Goal: Task Accomplishment & Management: Manage account settings

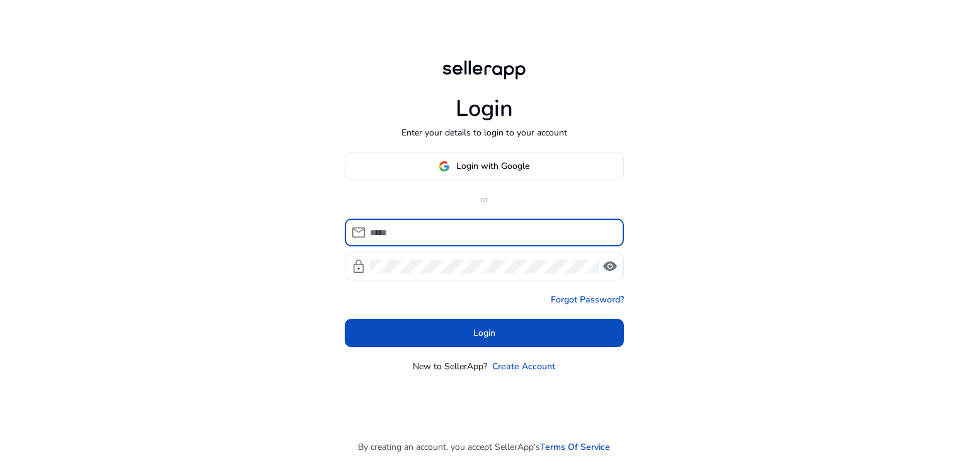
click at [451, 226] on input at bounding box center [492, 233] width 244 height 14
click at [480, 172] on span "Login with Google" at bounding box center [492, 165] width 73 height 13
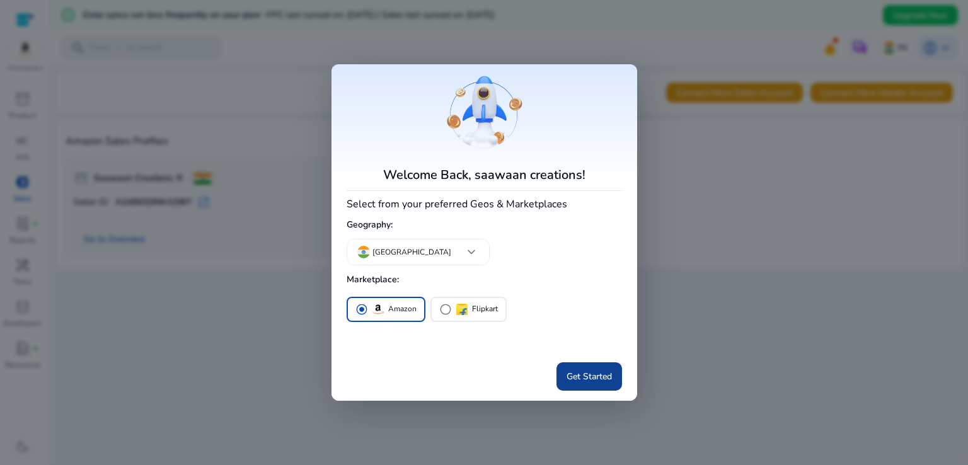
click at [610, 376] on span "Get Started" at bounding box center [589, 376] width 45 height 13
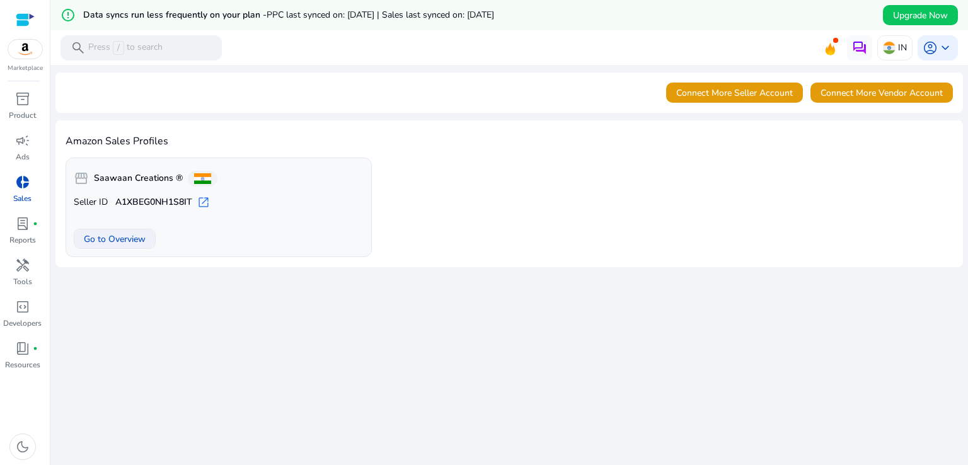
click at [128, 236] on span "Go to Overview" at bounding box center [115, 239] width 62 height 13
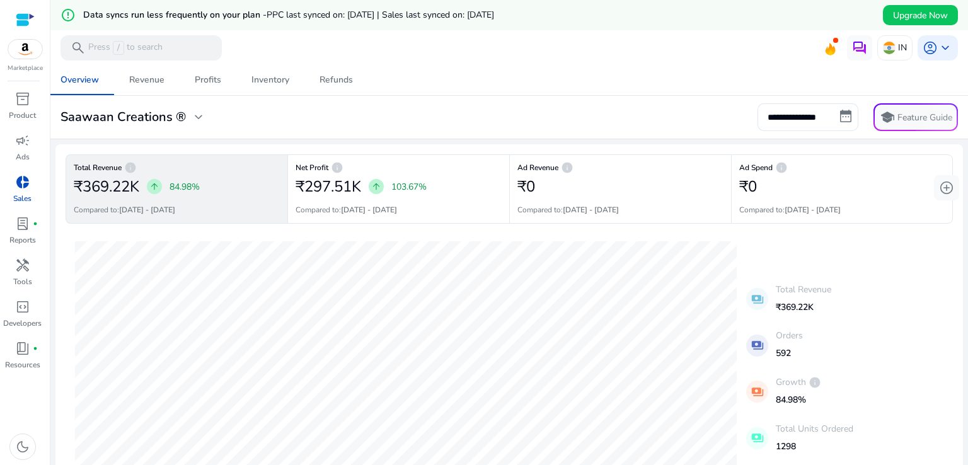
click at [627, 75] on div "Overview Revenue Profits Inventory Refunds" at bounding box center [509, 80] width 928 height 30
click at [627, 74] on div "Overview Revenue Profits Inventory Refunds" at bounding box center [509, 80] width 928 height 30
click at [156, 182] on span "arrow_upward" at bounding box center [154, 187] width 10 height 10
click at [157, 187] on span "arrow_upward" at bounding box center [154, 187] width 10 height 10
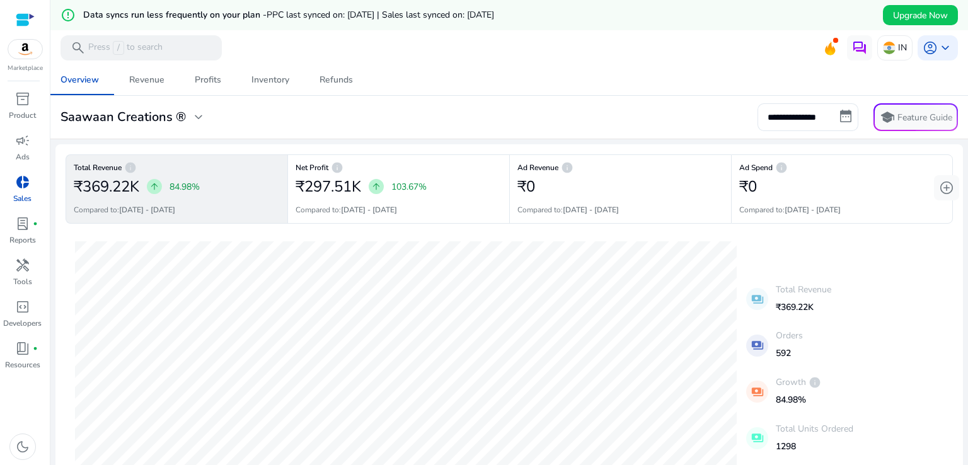
drag, startPoint x: 557, startPoint y: 127, endPoint x: 585, endPoint y: 130, distance: 27.8
click at [560, 130] on div "**********" at bounding box center [509, 117] width 908 height 28
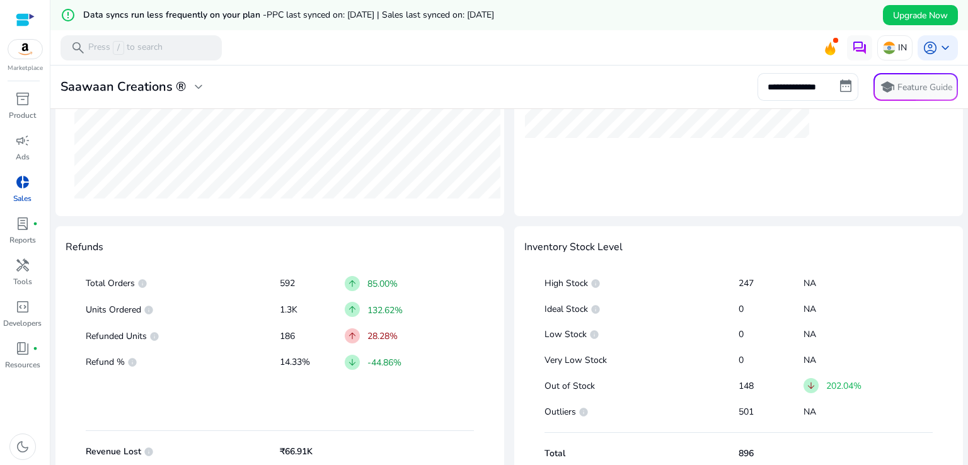
scroll to position [632, 0]
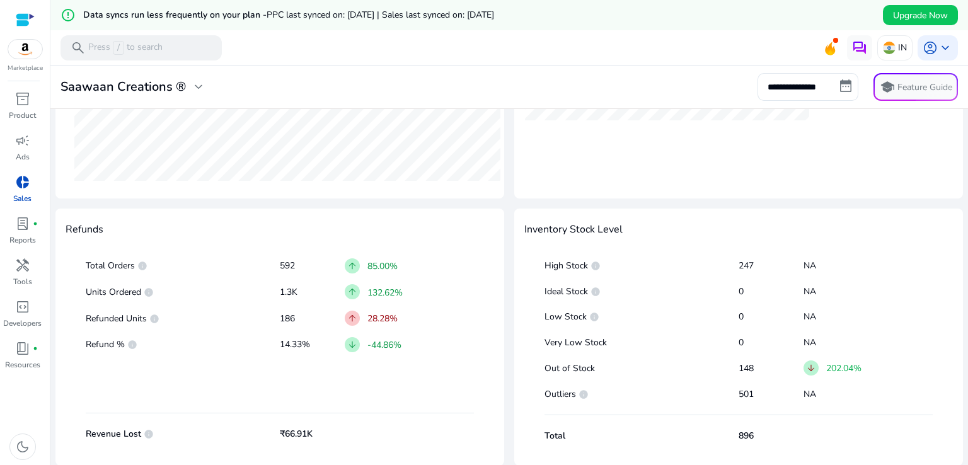
click at [280, 266] on p "592" at bounding box center [312, 266] width 65 height 13
click at [352, 318] on span "arrow_upward" at bounding box center [352, 318] width 10 height 10
click at [352, 347] on span "arrow_downward" at bounding box center [352, 345] width 10 height 10
click at [381, 341] on p "-44.86%" at bounding box center [384, 344] width 34 height 13
click at [398, 321] on div "arrow_upward 28.28%" at bounding box center [409, 318] width 129 height 21
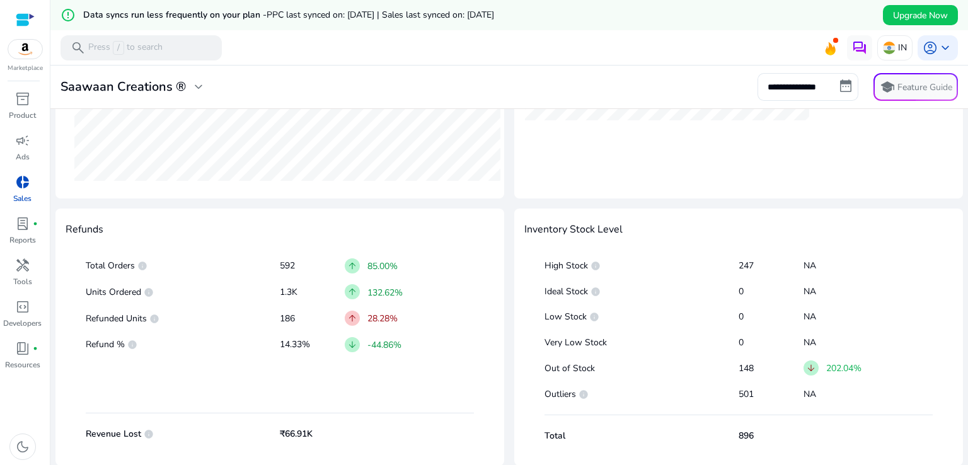
click at [404, 318] on div "arrow_upward 28.28%" at bounding box center [409, 318] width 129 height 21
drag, startPoint x: 720, startPoint y: 293, endPoint x: 751, endPoint y: 311, distance: 35.6
click at [755, 301] on div "High Stock info 247 NA Ideal Stock info 0 NA Low Stock info 0 NA Very Low Stock…" at bounding box center [738, 348] width 429 height 216
drag, startPoint x: 741, startPoint y: 345, endPoint x: 742, endPoint y: 352, distance: 7.0
click at [742, 345] on p "0" at bounding box center [771, 343] width 65 height 13
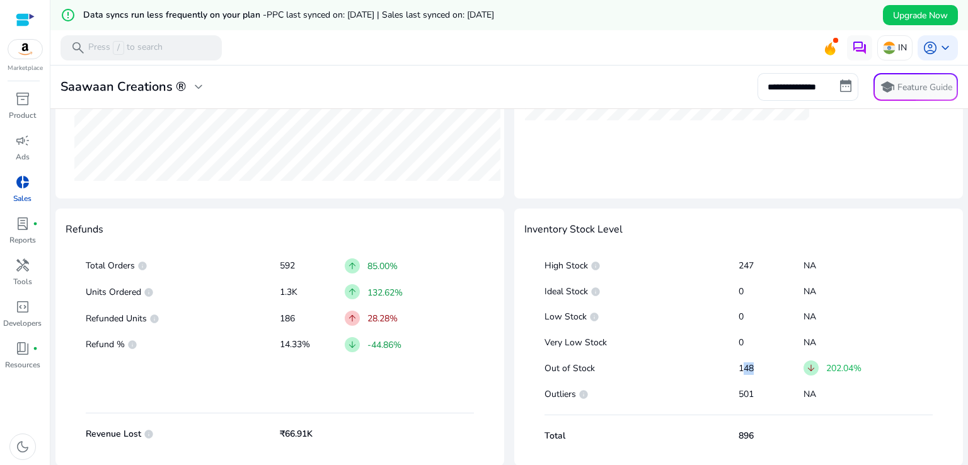
drag, startPoint x: 738, startPoint y: 365, endPoint x: 811, endPoint y: 374, distance: 73.7
click at [765, 366] on p "148" at bounding box center [771, 368] width 65 height 13
click at [811, 373] on span "arrow_downward" at bounding box center [811, 368] width 10 height 10
drag, startPoint x: 725, startPoint y: 393, endPoint x: 751, endPoint y: 391, distance: 26.5
click at [750, 393] on div "Outliers info 501 NA" at bounding box center [739, 394] width 388 height 21
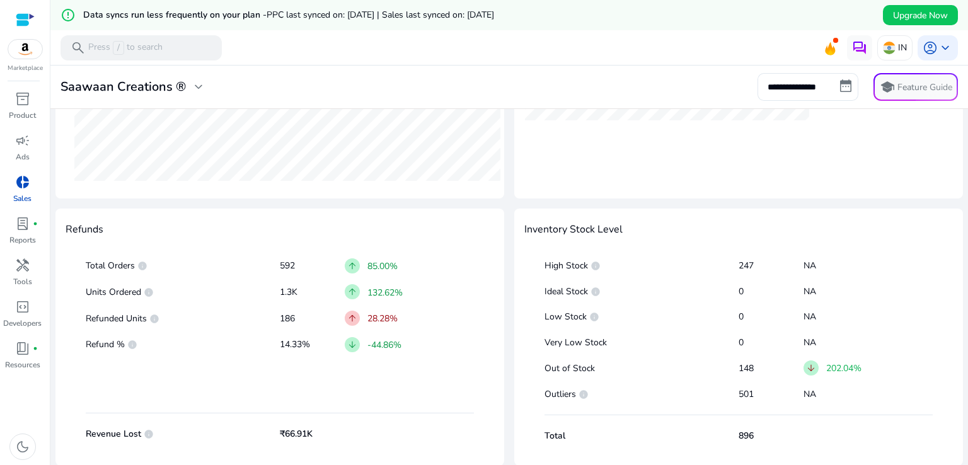
click at [775, 371] on p "148" at bounding box center [771, 368] width 65 height 13
click at [775, 369] on p "148" at bounding box center [771, 368] width 65 height 13
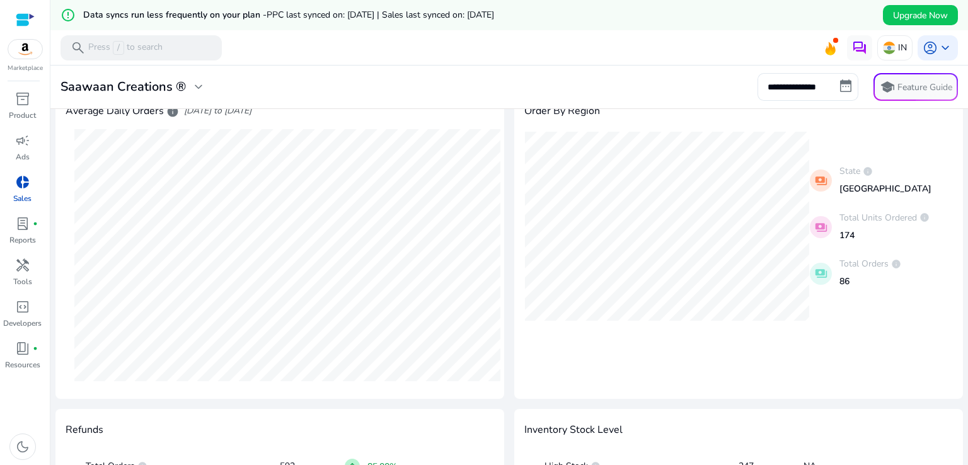
scroll to position [409, 0]
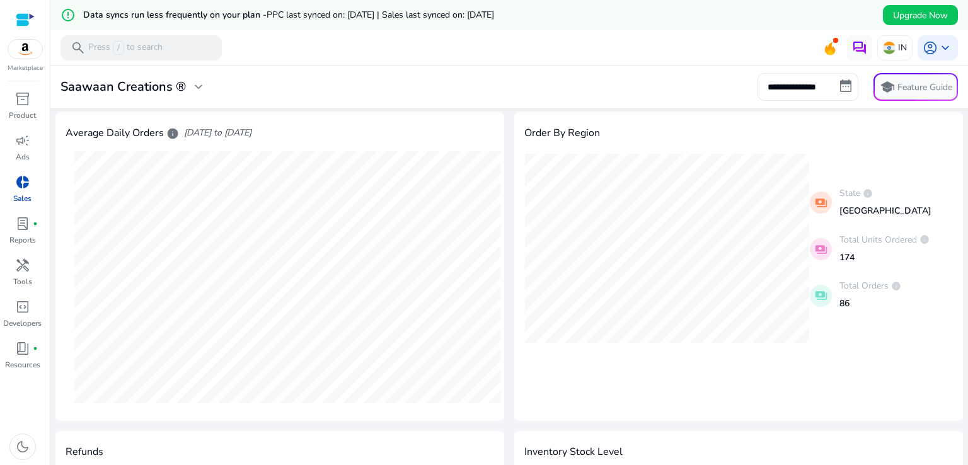
click at [815, 200] on mat-icon "payments" at bounding box center [821, 203] width 22 height 22
drag, startPoint x: 893, startPoint y: 241, endPoint x: 905, endPoint y: 242, distance: 12.0
click at [904, 241] on p "Total Units Ordered info" at bounding box center [885, 239] width 90 height 13
click at [811, 302] on mat-icon "payments" at bounding box center [821, 296] width 22 height 22
click at [863, 191] on span "info" at bounding box center [868, 193] width 10 height 10
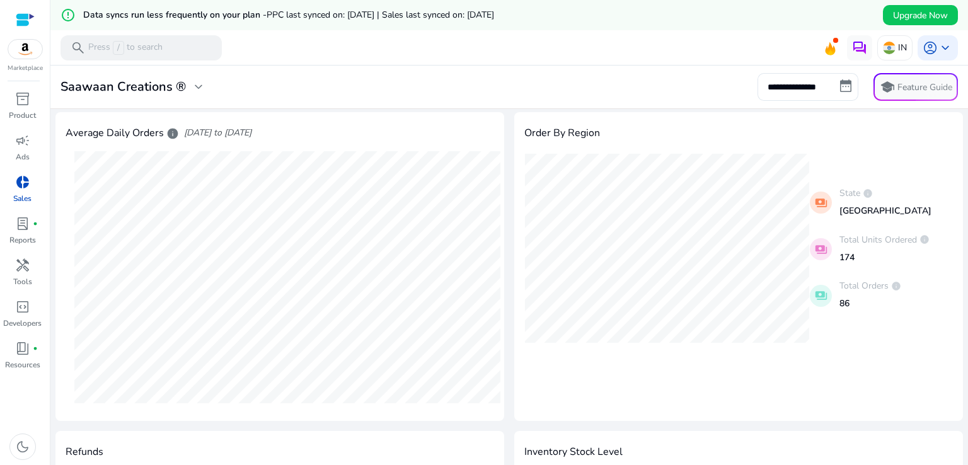
click at [863, 191] on span "info" at bounding box center [868, 193] width 10 height 10
click at [691, 133] on div "Order By Region" at bounding box center [738, 132] width 429 height 21
click at [682, 120] on div "Order By Region payments State info Tamil Nadu payments Total Units Ordered inf…" at bounding box center [738, 266] width 449 height 309
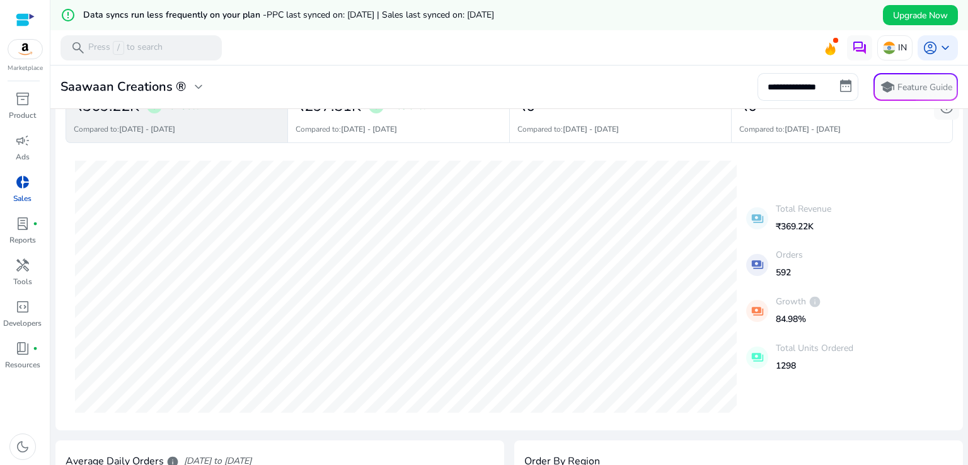
scroll to position [0, 0]
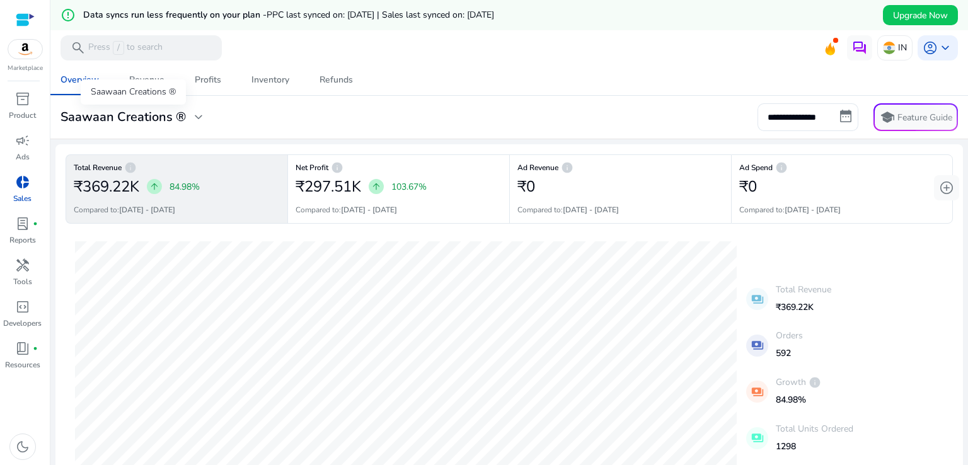
click at [146, 86] on div "Saawaan Creations ®" at bounding box center [133, 91] width 105 height 25
click at [157, 76] on div "Revenue" at bounding box center [146, 80] width 35 height 9
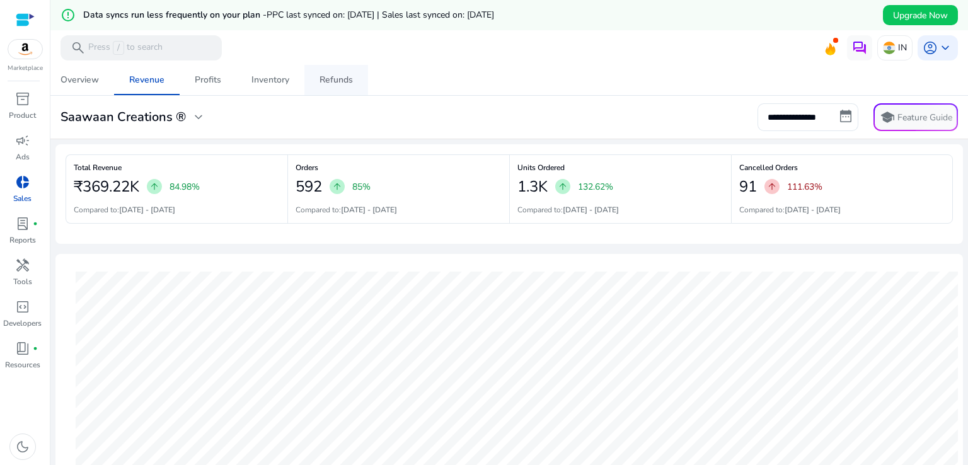
click at [342, 81] on div "Refunds" at bounding box center [336, 80] width 33 height 9
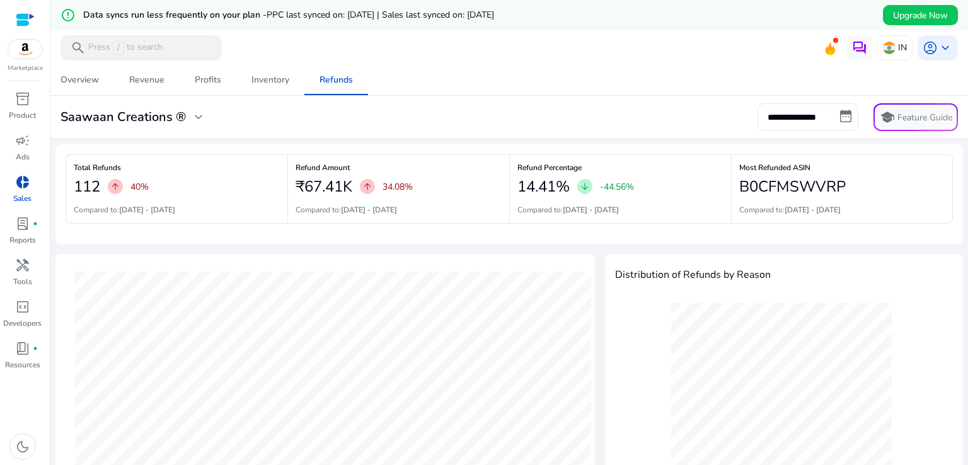
click at [565, 86] on div "Overview Revenue Profits Inventory Refunds" at bounding box center [509, 80] width 928 height 30
click at [570, 81] on div "Overview Revenue Profits Inventory Refunds" at bounding box center [509, 80] width 928 height 30
click at [570, 82] on div "Overview Revenue Profits Inventory Refunds" at bounding box center [509, 80] width 928 height 30
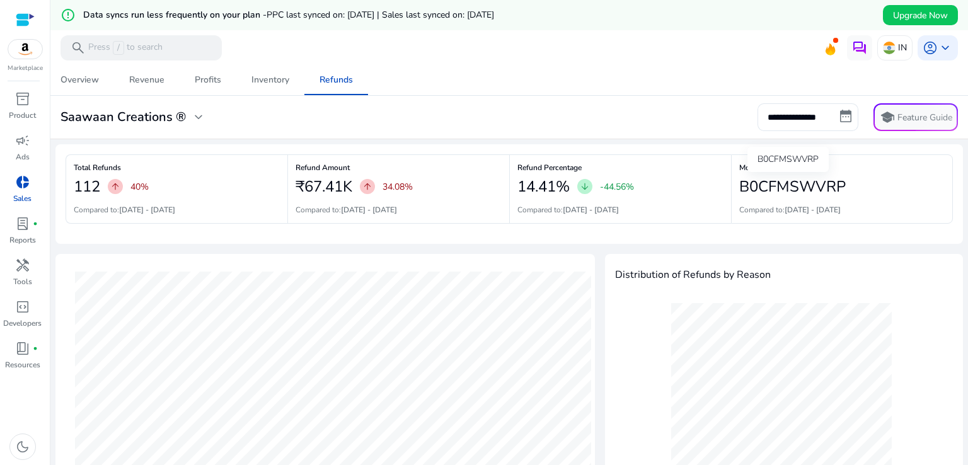
click at [782, 185] on h2 "B0CFMSWVRP" at bounding box center [792, 187] width 107 height 18
copy h2 "B0CFMSWVRP"
click at [212, 83] on div "Profits" at bounding box center [208, 80] width 26 height 9
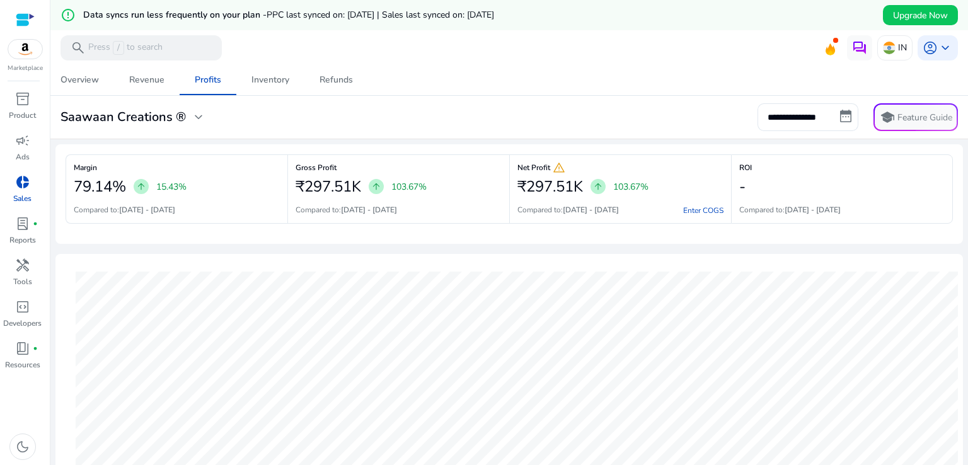
click at [541, 51] on mat-toolbar "search Press / to search IN account_circle keyboard_arrow_down" at bounding box center [509, 47] width 918 height 35
click at [542, 54] on mat-toolbar "search Press / to search IN account_circle keyboard_arrow_down" at bounding box center [509, 47] width 918 height 35
click at [545, 54] on mat-toolbar "search Press / to search IN account_circle keyboard_arrow_down" at bounding box center [509, 47] width 918 height 35
click at [311, 185] on h2 "₹297.51K" at bounding box center [329, 187] width 66 height 18
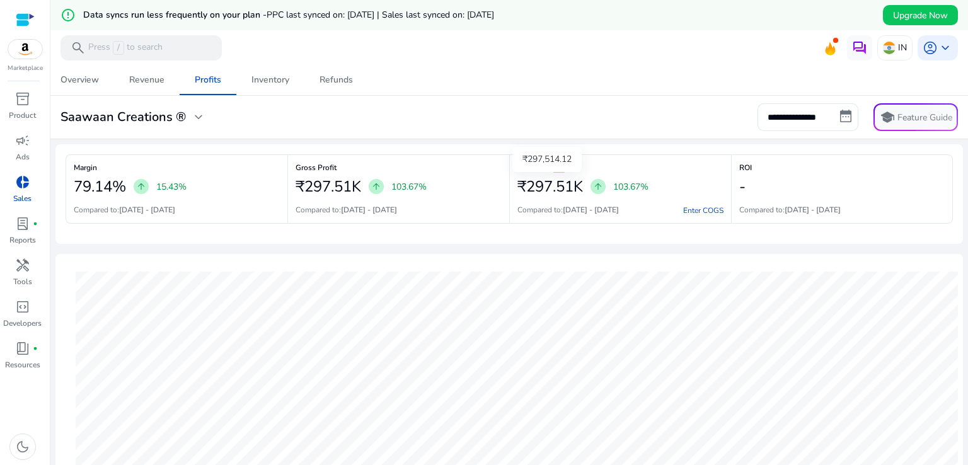
click at [562, 183] on h2 "₹297.51K" at bounding box center [551, 187] width 66 height 18
click at [559, 167] on span "warning" at bounding box center [559, 167] width 13 height 13
click at [569, 100] on mat-card "**********" at bounding box center [509, 117] width 928 height 43
click at [569, 99] on mat-card "**********" at bounding box center [509, 117] width 928 height 43
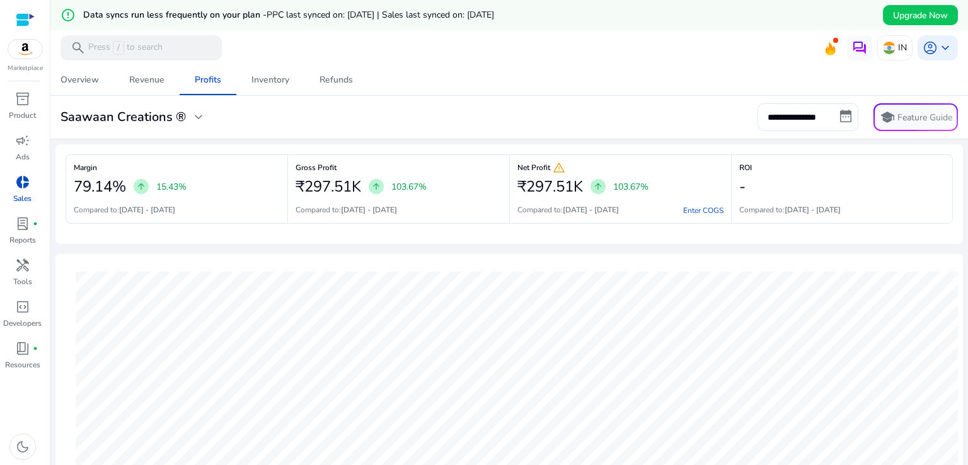
click at [569, 99] on mat-card "**********" at bounding box center [509, 117] width 928 height 43
click at [570, 99] on mat-card "**********" at bounding box center [509, 117] width 928 height 43
click at [555, 167] on span "warning" at bounding box center [559, 167] width 13 height 13
click at [739, 187] on h2 "-" at bounding box center [742, 187] width 6 height 18
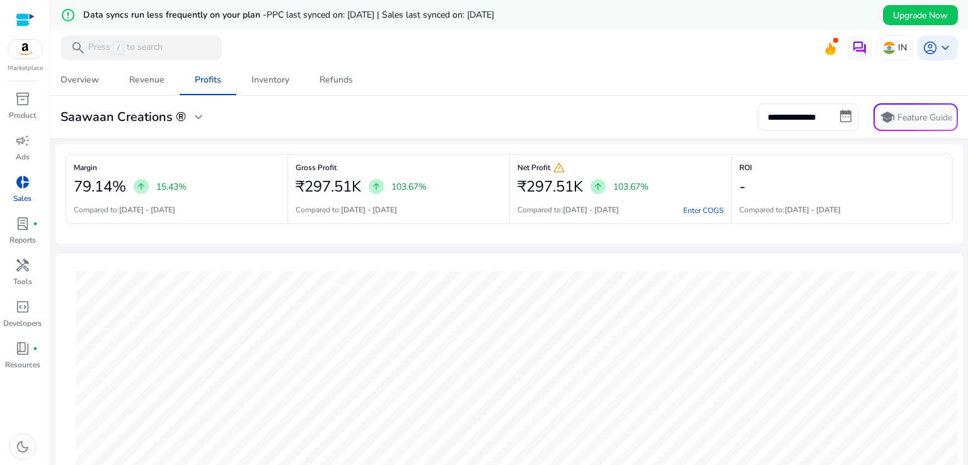
click at [652, 117] on div "**********" at bounding box center [509, 117] width 908 height 28
click at [797, 119] on input "**********" at bounding box center [808, 117] width 101 height 28
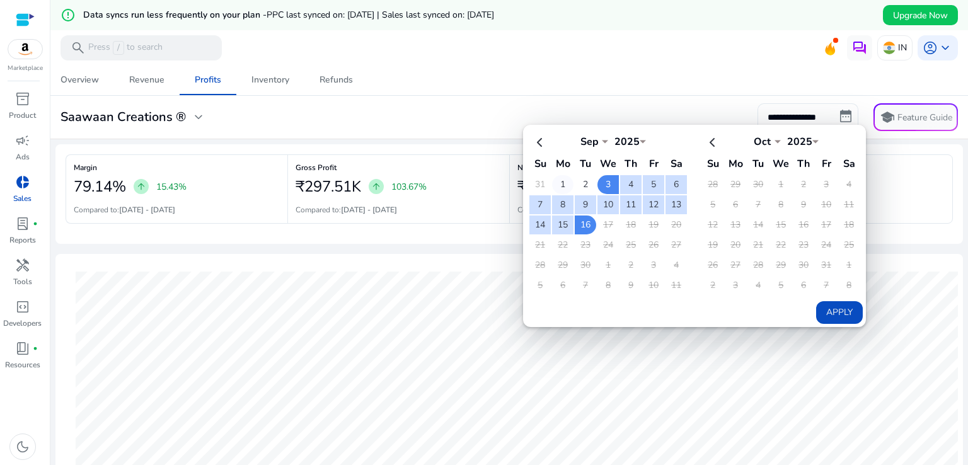
click at [557, 180] on td "1" at bounding box center [562, 184] width 21 height 19
click at [582, 224] on td "16" at bounding box center [585, 225] width 21 height 19
click at [824, 307] on button "Apply" at bounding box center [839, 312] width 47 height 23
type input "**********"
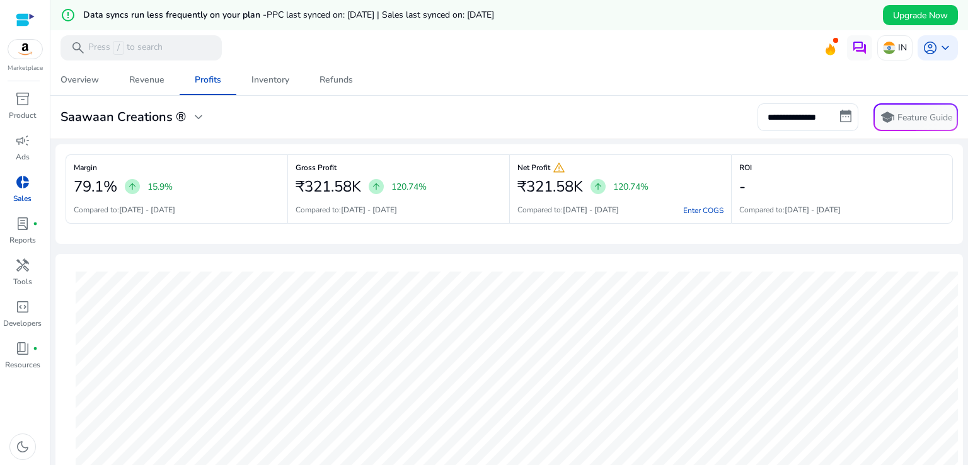
click at [640, 71] on div "Overview Revenue Profits Inventory Refunds" at bounding box center [509, 80] width 928 height 30
click at [645, 67] on div at bounding box center [509, 66] width 918 height 3
click at [156, 76] on div "Revenue" at bounding box center [146, 80] width 35 height 9
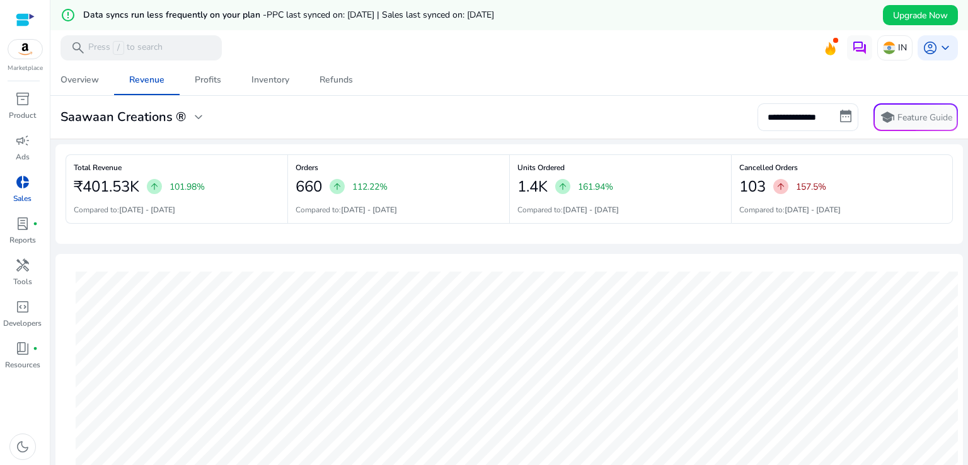
click at [492, 99] on mat-card "**********" at bounding box center [509, 117] width 928 height 43
click at [494, 99] on mat-card "**********" at bounding box center [509, 117] width 928 height 43
click at [499, 95] on div "**********" at bounding box center [509, 102] width 908 height 74
click at [499, 98] on mat-card "**********" at bounding box center [509, 117] width 928 height 43
click at [479, 103] on div "**********" at bounding box center [509, 117] width 908 height 28
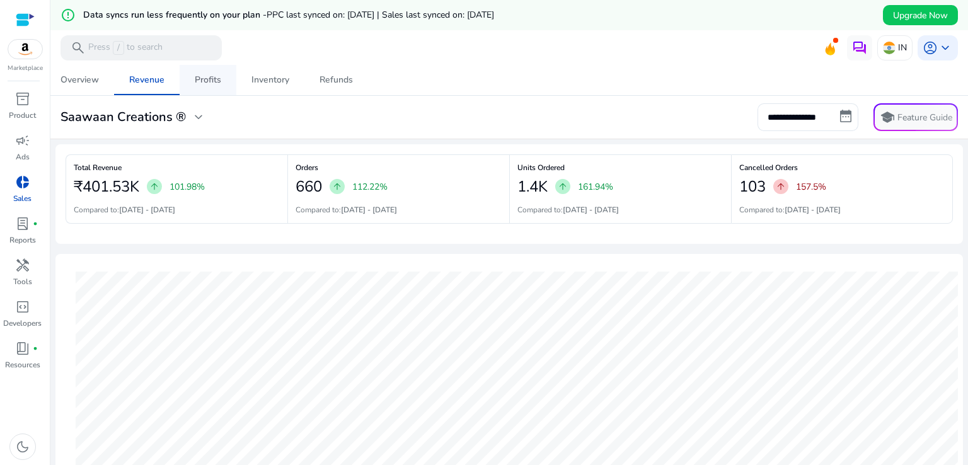
click at [211, 84] on div "Profits" at bounding box center [208, 80] width 26 height 9
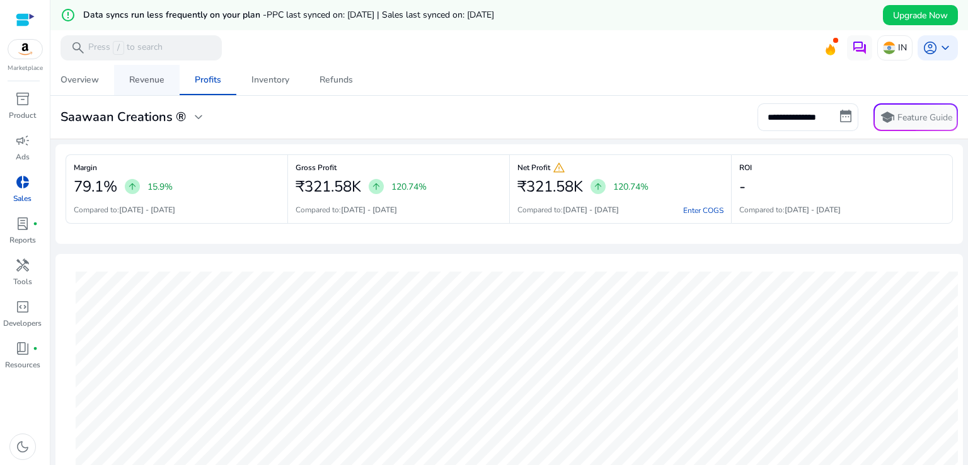
click at [149, 79] on div "Revenue" at bounding box center [146, 80] width 35 height 9
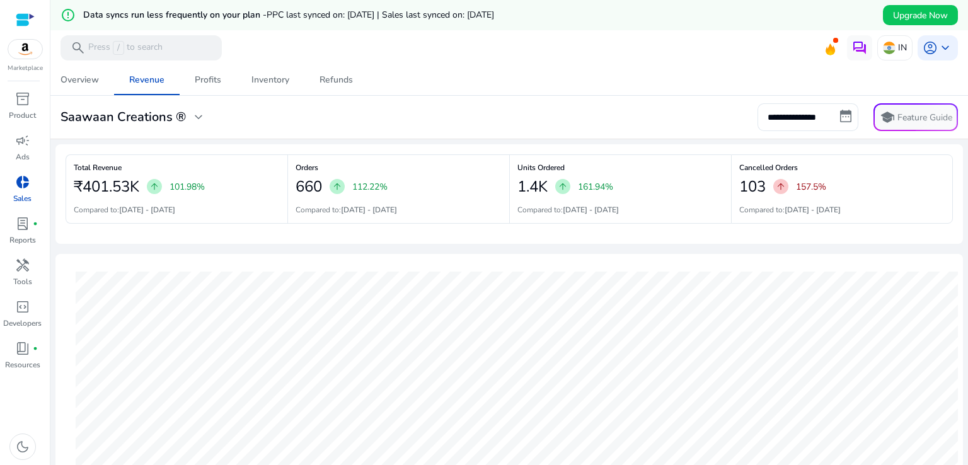
click at [777, 188] on span "arrow_upward" at bounding box center [781, 187] width 10 height 10
click at [533, 92] on div "Overview Revenue Profits Inventory Refunds" at bounding box center [509, 80] width 928 height 30
click at [537, 98] on div "**********" at bounding box center [509, 102] width 908 height 74
drag, startPoint x: 695, startPoint y: 90, endPoint x: 724, endPoint y: 91, distance: 29.1
click at [696, 91] on div "Overview Revenue Profits Inventory Refunds" at bounding box center [509, 80] width 928 height 30
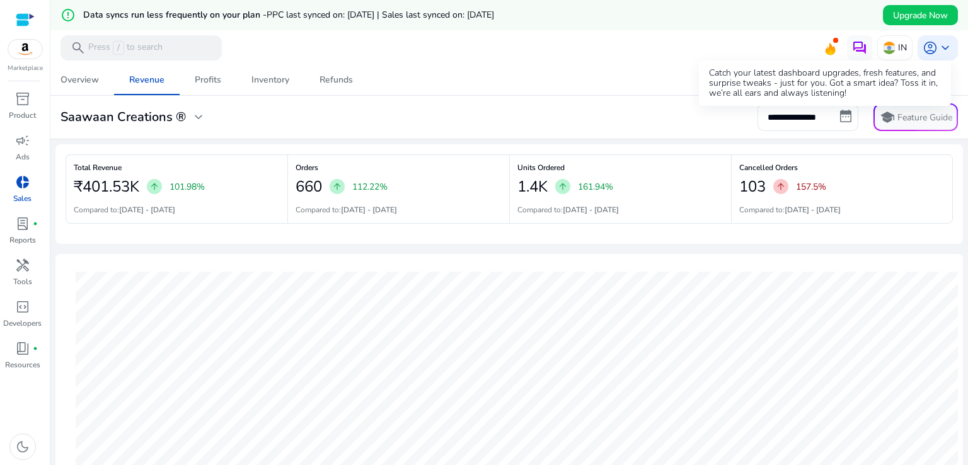
click at [827, 49] on icon at bounding box center [831, 49] width 10 height 13
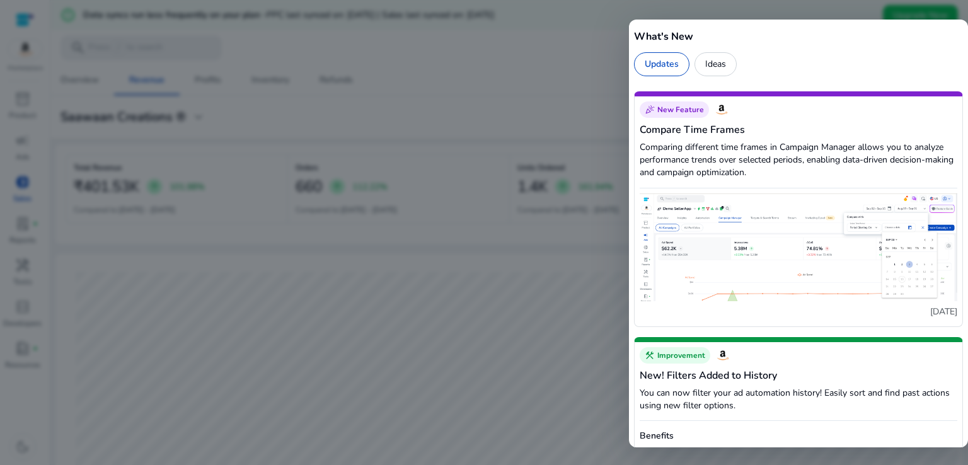
click at [652, 67] on div "Updates" at bounding box center [661, 64] width 55 height 24
click at [671, 59] on div "Updates" at bounding box center [661, 64] width 55 height 24
click at [674, 108] on span "New Feature" at bounding box center [680, 110] width 47 height 10
click at [557, 61] on div at bounding box center [484, 232] width 968 height 465
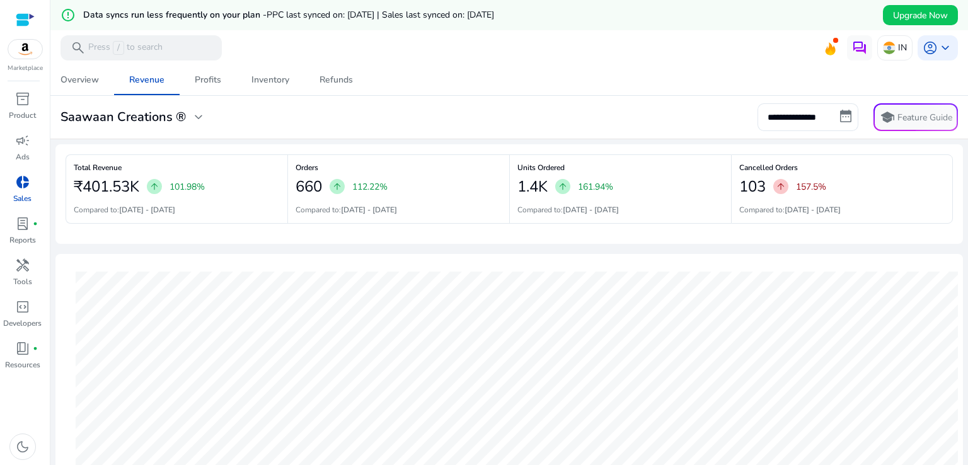
click at [606, 61] on mat-toolbar "search Press / to search IN account_circle keyboard_arrow_down" at bounding box center [509, 47] width 918 height 35
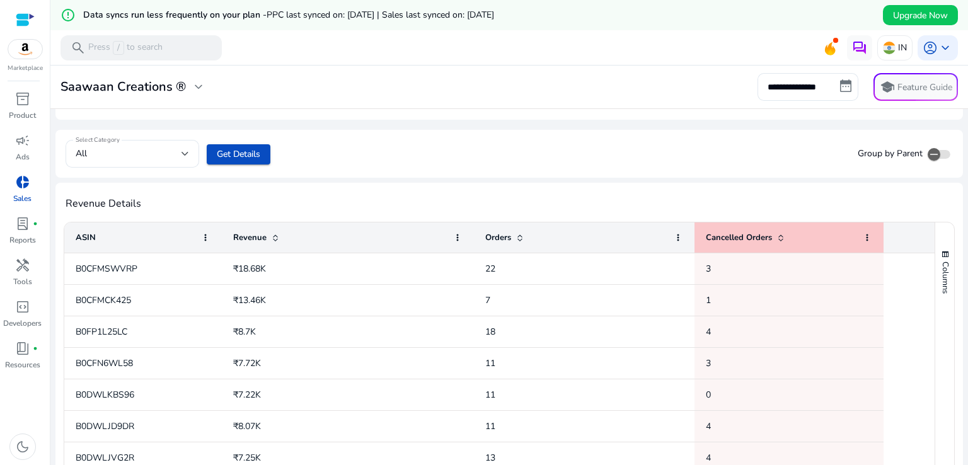
scroll to position [495, 0]
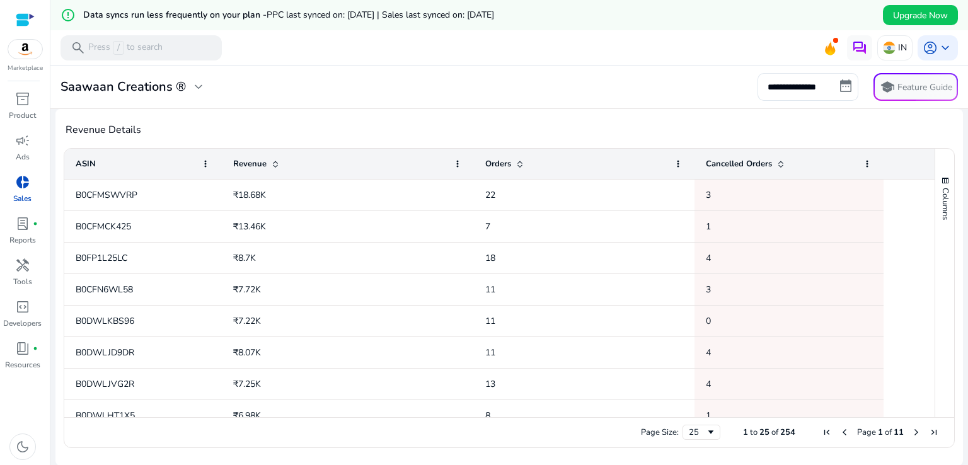
click at [838, 165] on div "Cancelled Orders" at bounding box center [782, 164] width 153 height 24
click at [797, 162] on div "Cancelled Orders 1" at bounding box center [782, 164] width 153 height 24
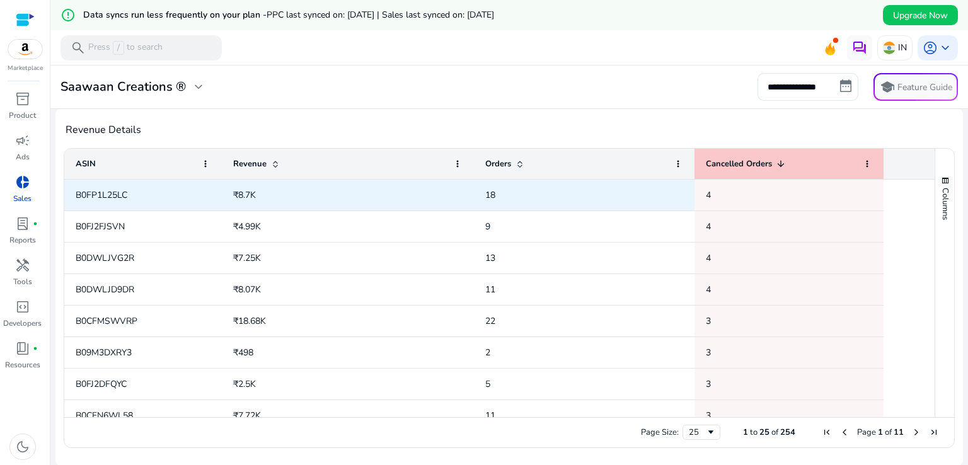
click at [107, 192] on span "B0FP1L25LC" at bounding box center [102, 195] width 52 height 12
copy span "B0FP1L25LC"
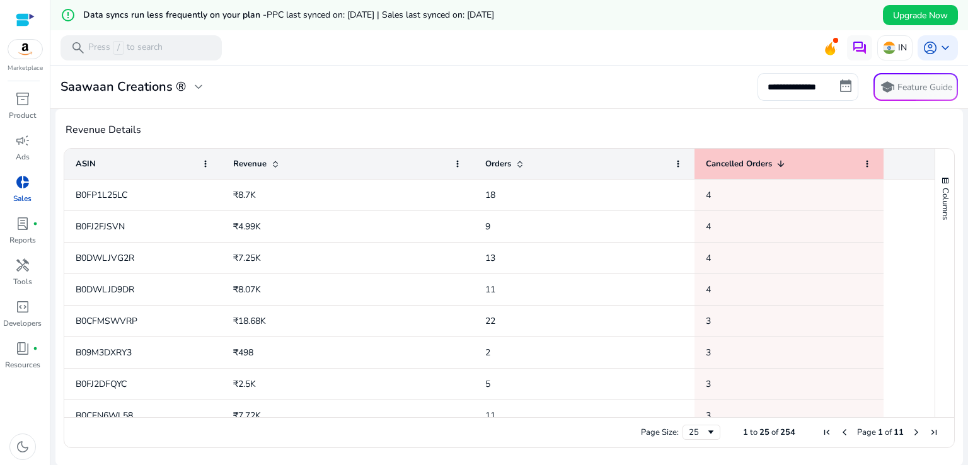
click at [479, 109] on div "Revenue Details Press SPACE to select this row. Drag here to set row groups Dra…" at bounding box center [509, 287] width 908 height 357
click at [480, 123] on div "Revenue Details Press SPACE to select this row. Drag here to set row groups Dra…" at bounding box center [509, 287] width 908 height 357
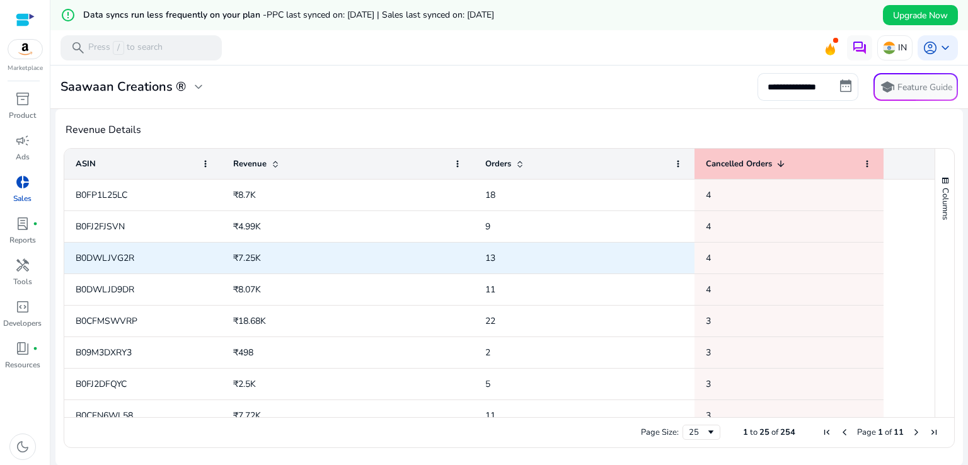
click at [492, 258] on span "13" at bounding box center [490, 258] width 10 height 12
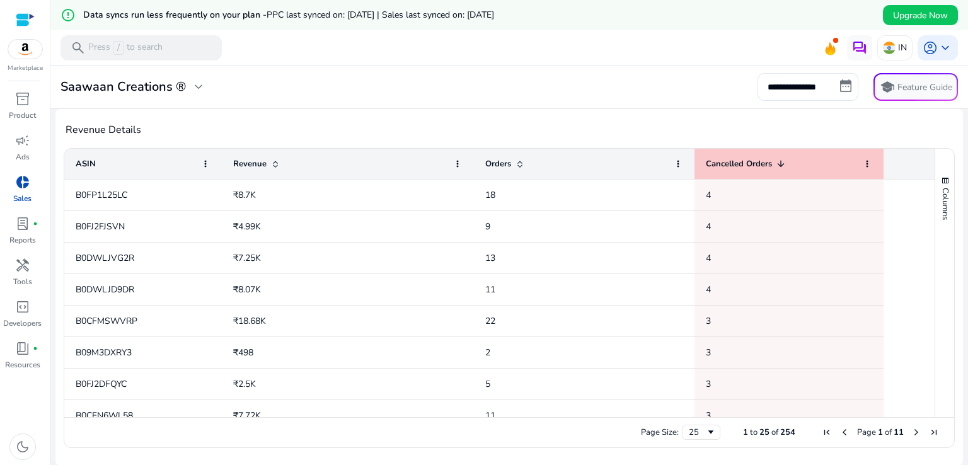
click at [523, 162] on span at bounding box center [520, 164] width 10 height 10
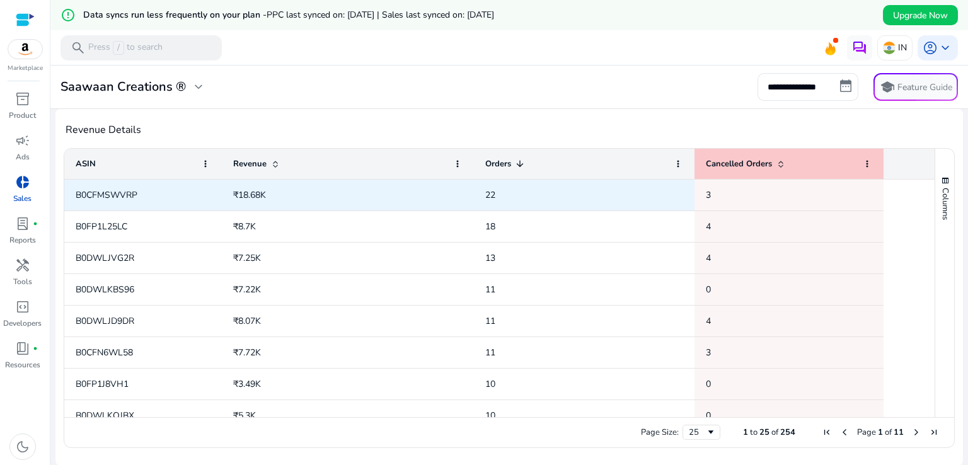
click at [117, 187] on span "B0CFMSWVRP" at bounding box center [143, 195] width 135 height 26
copy span "B0CFMSWVRP"
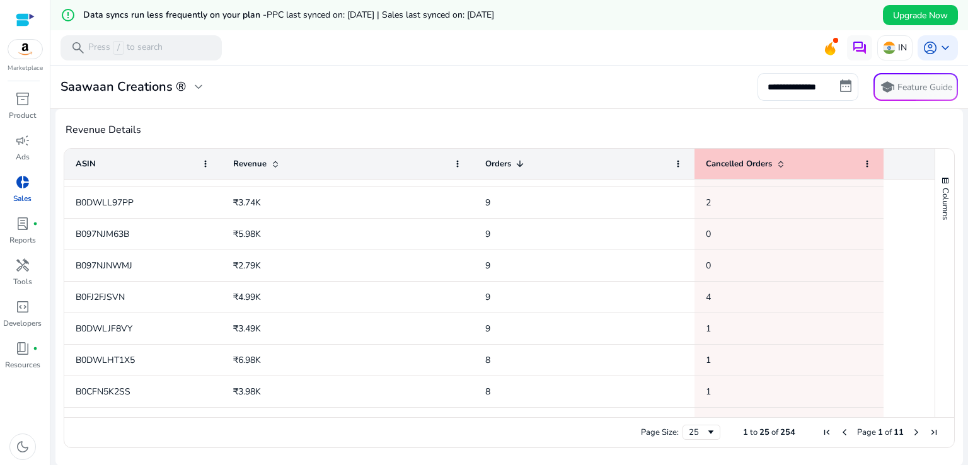
scroll to position [0, 0]
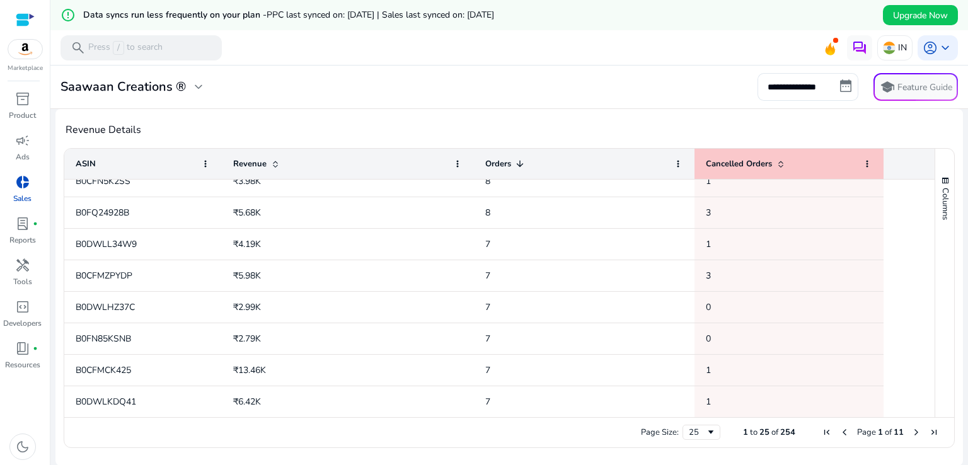
click at [923, 361] on div at bounding box center [928, 24] width 11 height 788
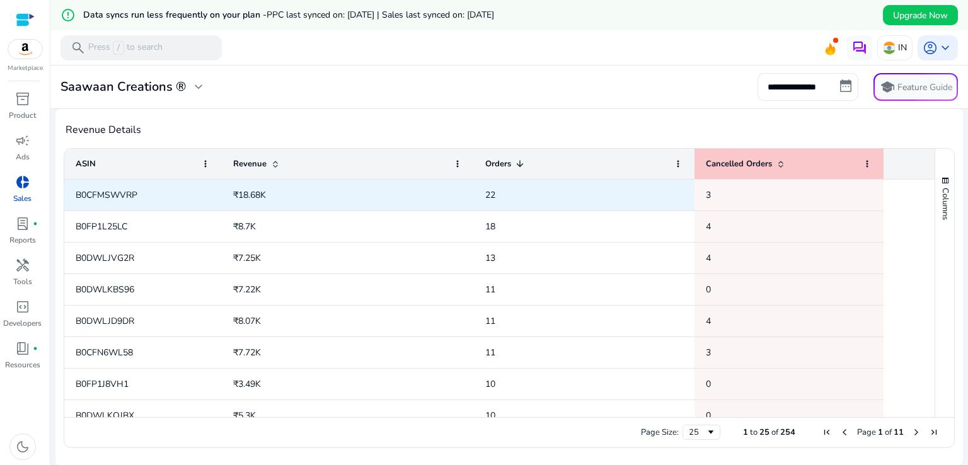
click at [250, 190] on span "₹18.68K" at bounding box center [249, 195] width 33 height 12
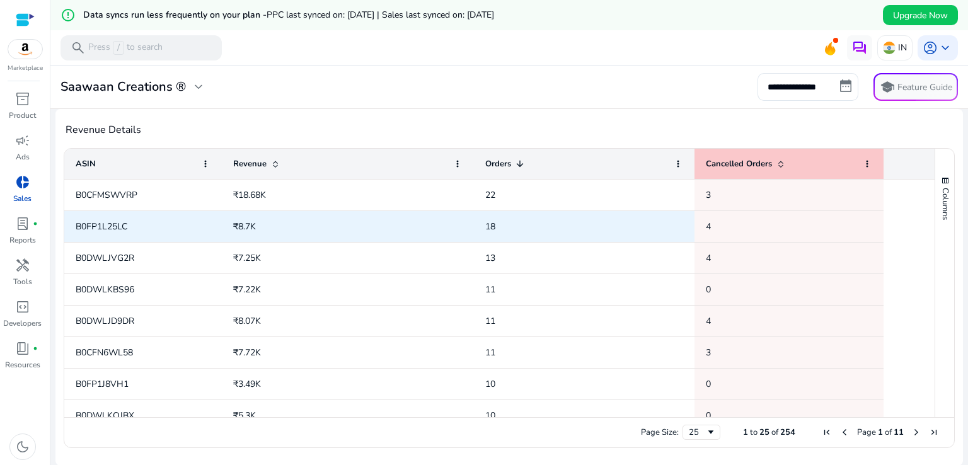
click at [248, 228] on span "₹8.7K" at bounding box center [244, 227] width 23 height 12
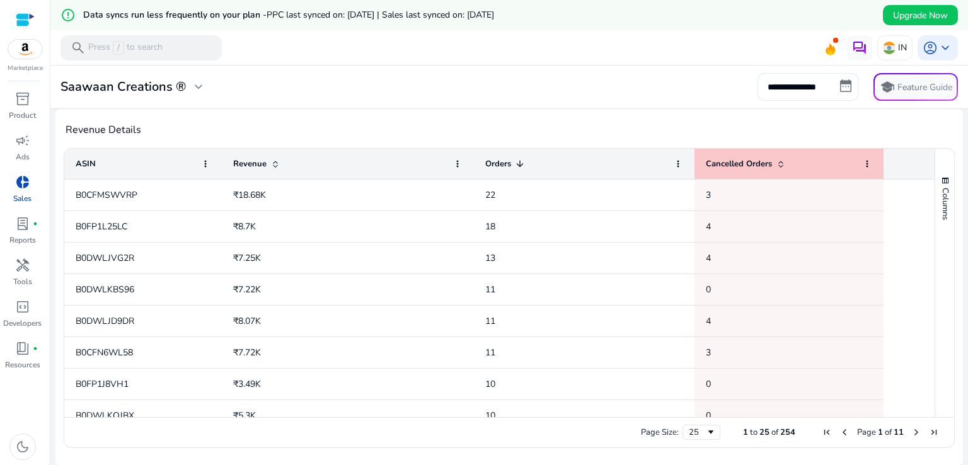
click at [406, 127] on div "**********" at bounding box center [509, 17] width 908 height 896
click at [411, 117] on div "Revenue Details Press SPACE to select this row. Drag here to set row groups Dra…" at bounding box center [509, 287] width 908 height 357
click at [405, 125] on h4 "Revenue Details" at bounding box center [510, 130] width 888 height 12
click at [410, 114] on div "Revenue Details Press SPACE to select this row. Drag here to set row groups Dra…" at bounding box center [509, 287] width 908 height 357
click at [415, 112] on div "Revenue Details Press SPACE to select this row. Drag here to set row groups Dra…" at bounding box center [509, 287] width 908 height 357
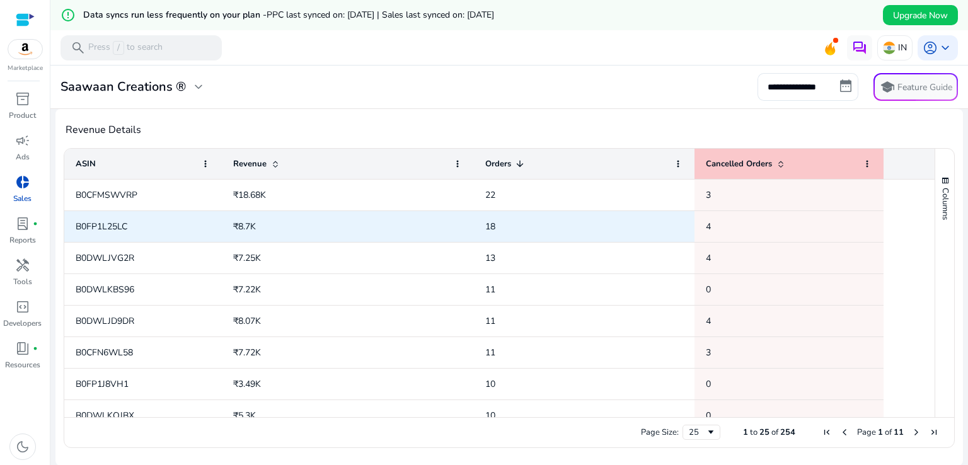
click at [111, 221] on span "B0FP1L25LC" at bounding box center [102, 227] width 52 height 12
click at [111, 222] on span "B0FP1L25LC" at bounding box center [102, 227] width 52 height 12
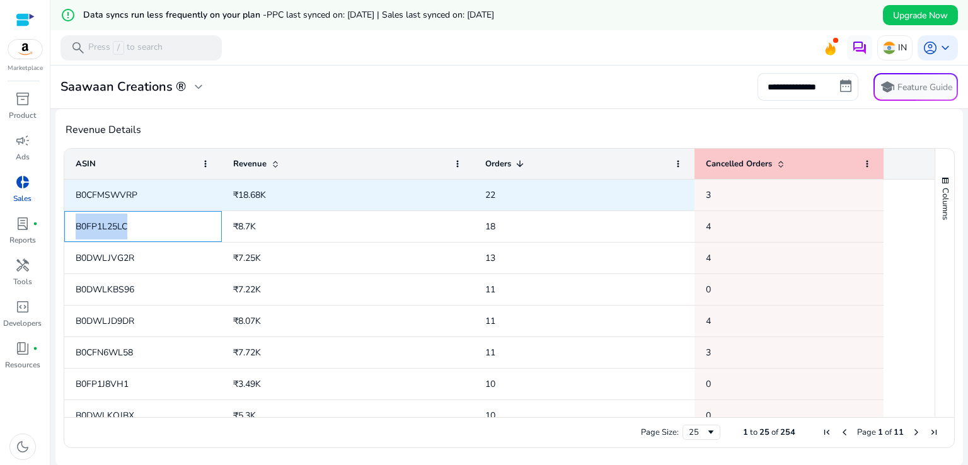
copy span "B0FP1L25LC"
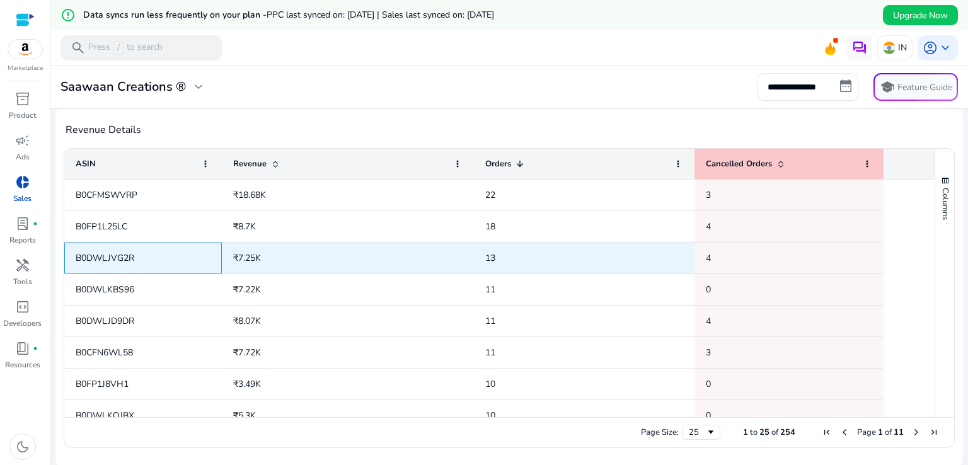
click at [105, 260] on span "B0DWLJVG2R" at bounding box center [105, 258] width 59 height 12
copy span "B0DWLJVG2R"
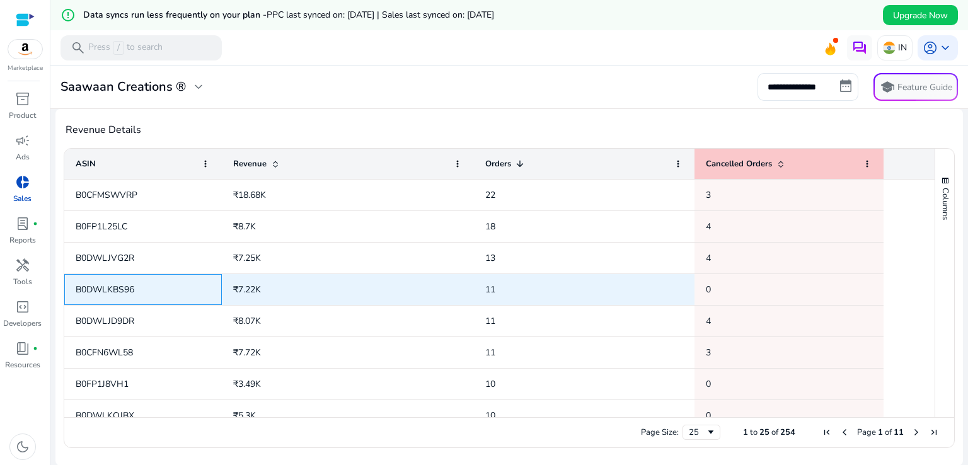
click at [118, 292] on span "B0DWLKBS96" at bounding box center [105, 290] width 59 height 12
copy span "B0DWLKBS96"
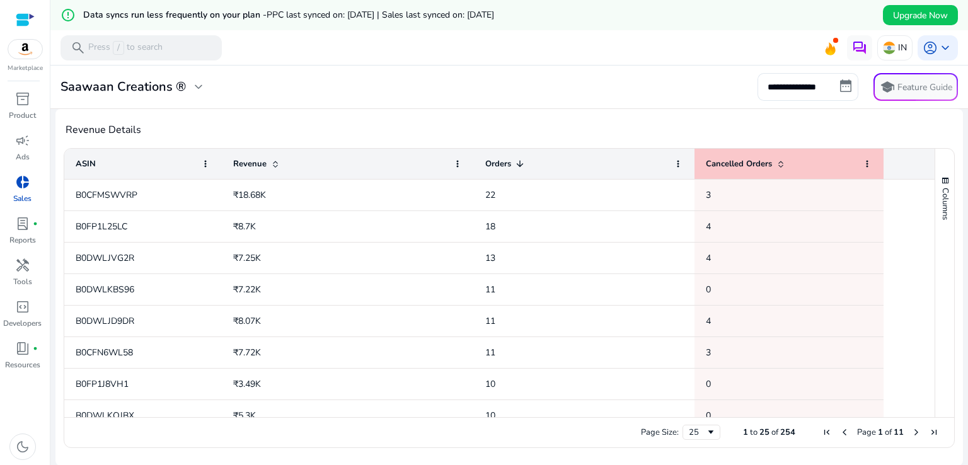
click at [478, 91] on div "**********" at bounding box center [509, 87] width 908 height 28
click at [21, 150] on div "campaign" at bounding box center [22, 140] width 35 height 20
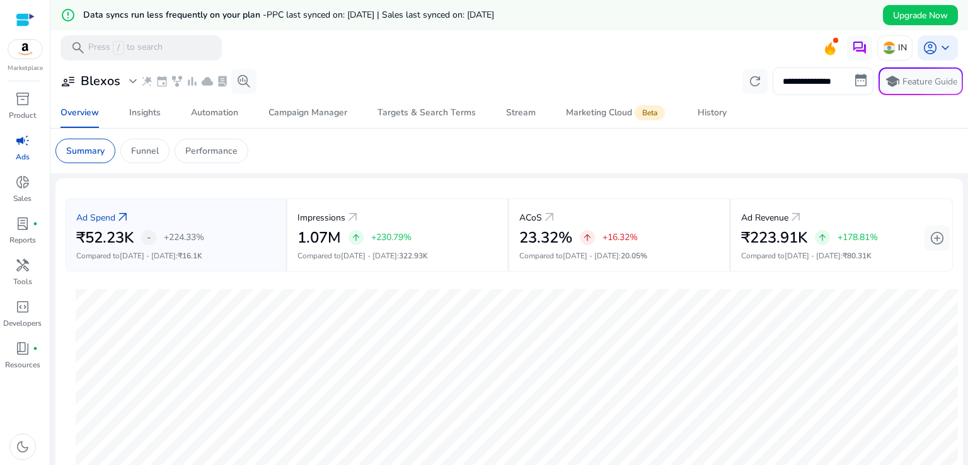
click at [802, 72] on input "**********" at bounding box center [823, 81] width 101 height 28
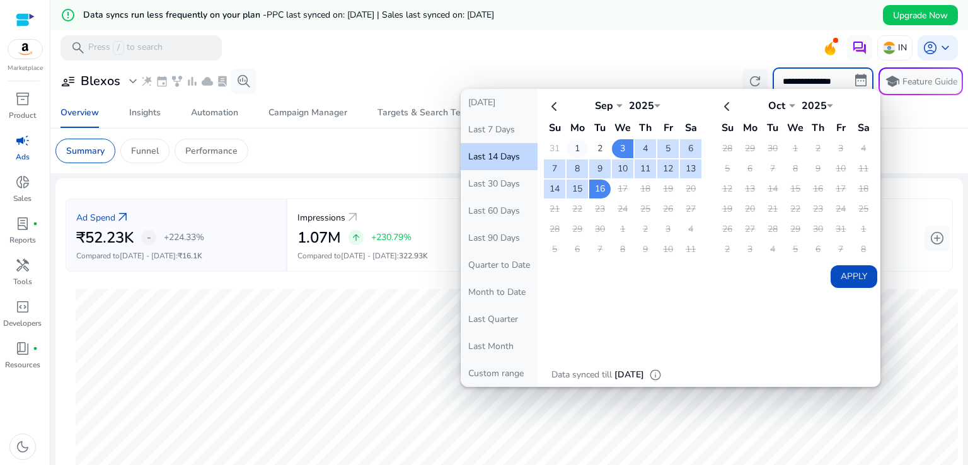
click at [576, 142] on td "1" at bounding box center [577, 148] width 21 height 19
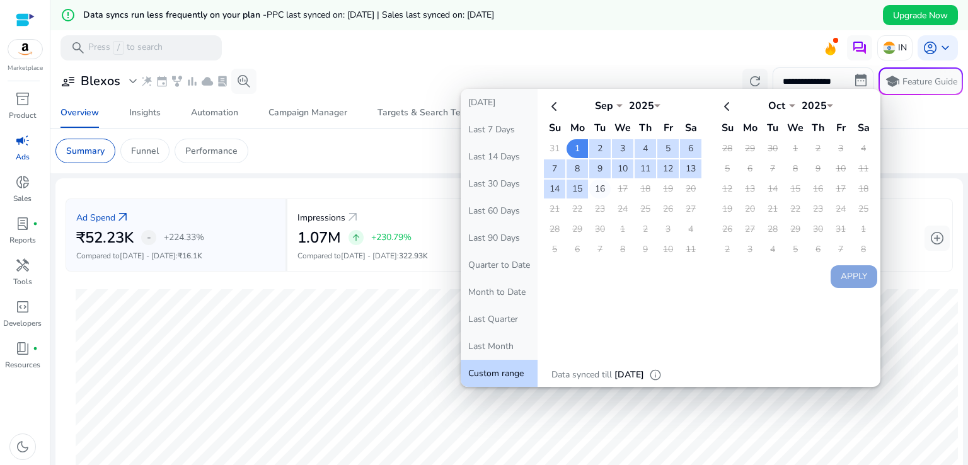
click at [589, 183] on td "16" at bounding box center [599, 189] width 21 height 19
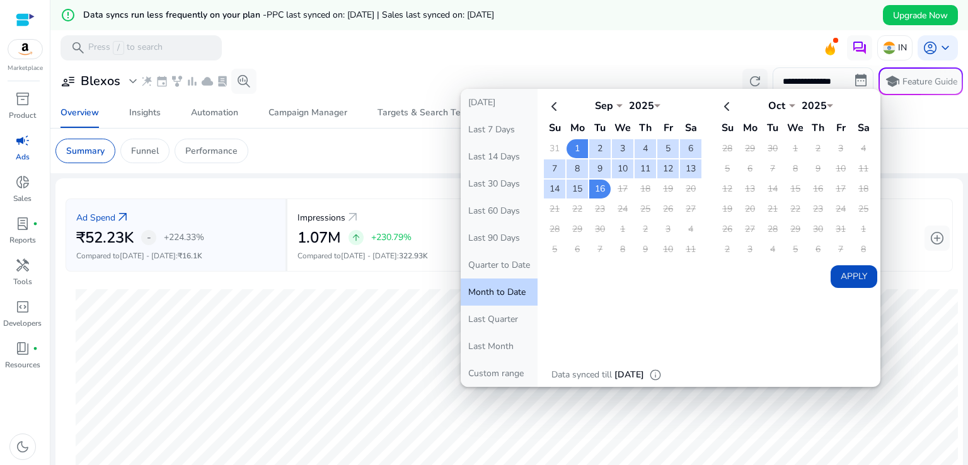
click at [831, 269] on button "Apply" at bounding box center [854, 276] width 47 height 23
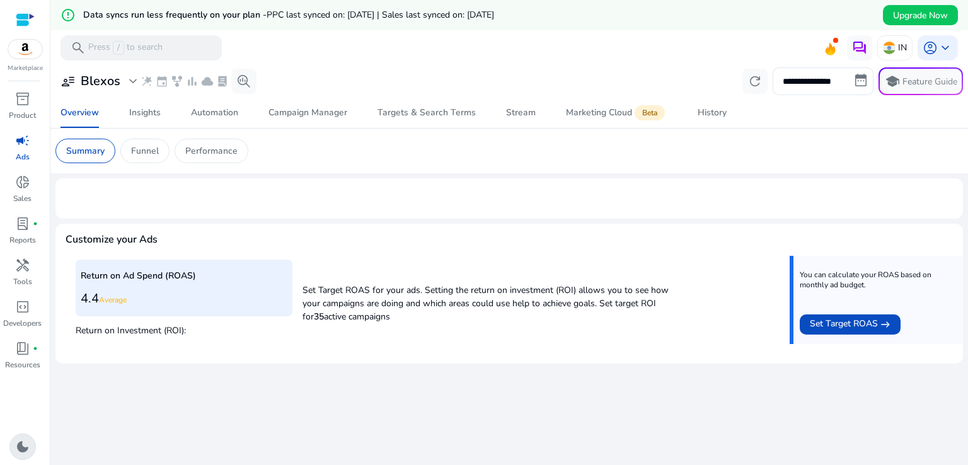
click at [25, 449] on span "dark_mode" at bounding box center [22, 446] width 15 height 15
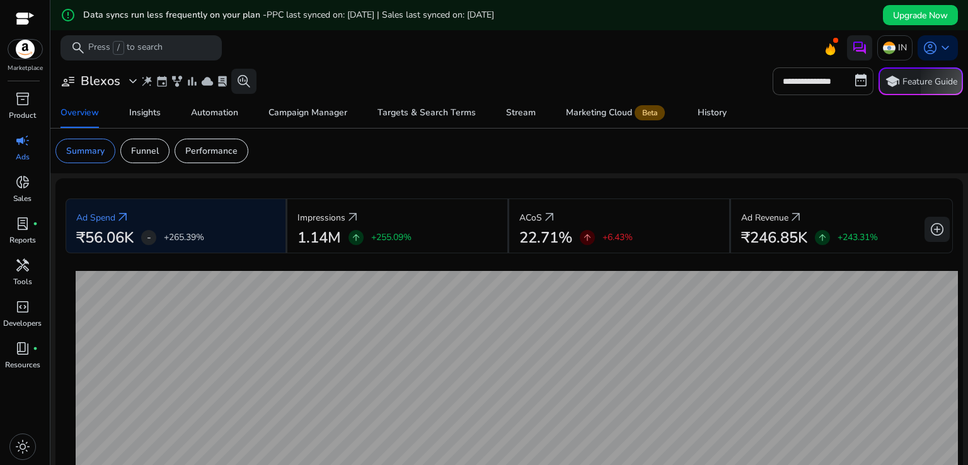
click at [599, 53] on mat-toolbar "search Press / to search IN account_circle keyboard_arrow_down" at bounding box center [509, 47] width 918 height 35
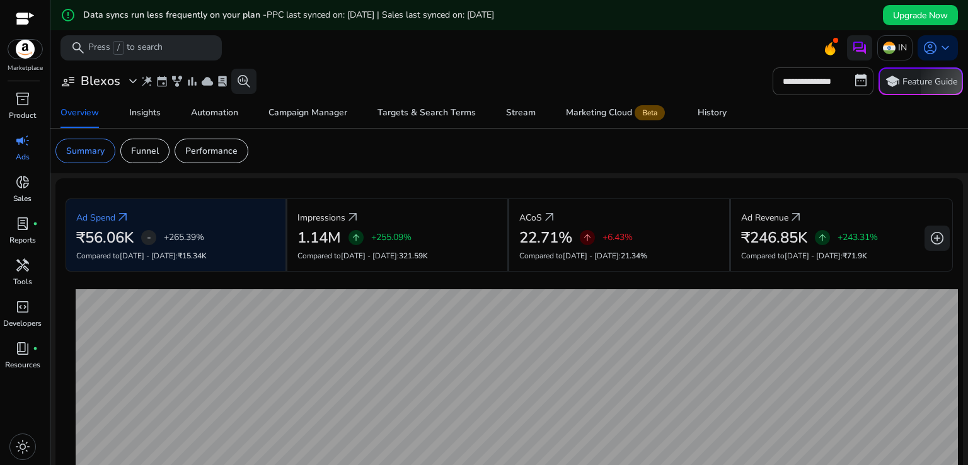
click at [607, 55] on mat-toolbar "search Press / to search IN account_circle keyboard_arrow_down" at bounding box center [509, 47] width 918 height 35
click at [942, 236] on button "add_circle" at bounding box center [937, 238] width 25 height 25
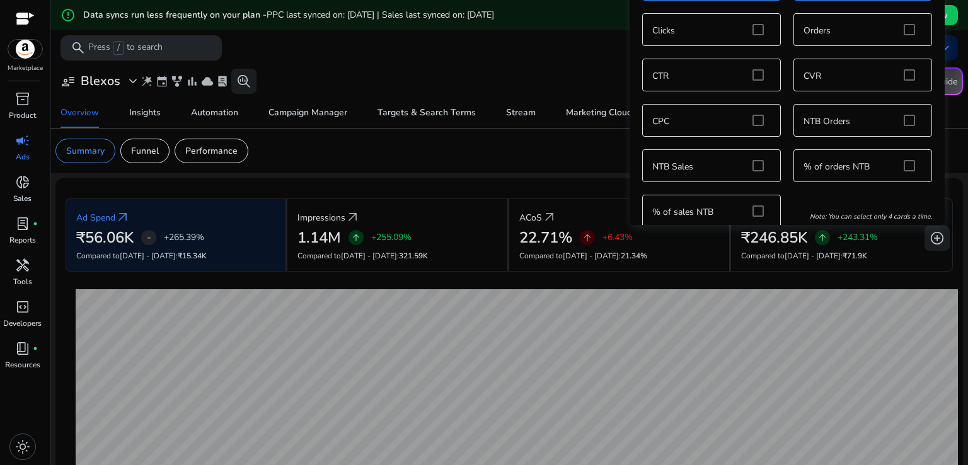
click at [754, 33] on div "Ad Spend Impressions ACoS Ad Revenue Clicks Orders CTR CVR CPC NTB Orders NTB S…" at bounding box center [787, 75] width 303 height 318
click at [906, 30] on div "Ad Spend Impressions ACoS Ad Revenue Clicks Orders CTR CVR CPC NTB Orders NTB S…" at bounding box center [787, 75] width 303 height 318
click at [905, 162] on div "Ad Spend Impressions ACoS Ad Revenue Clicks Orders CTR CVR CPC NTB Orders NTB S…" at bounding box center [787, 75] width 303 height 318
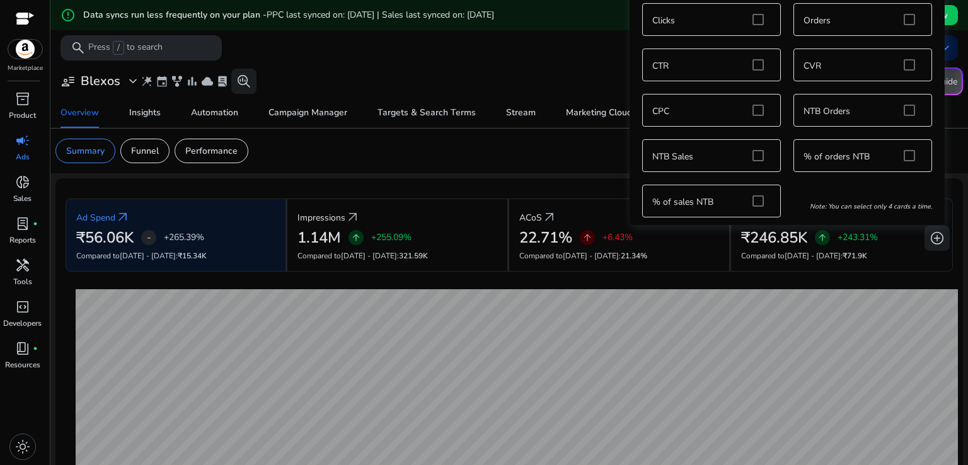
scroll to position [13, 0]
click at [756, 153] on div "Ad Spend Impressions ACoS Ad Revenue Clicks Orders CTR CVR CPC NTB Orders NTB S…" at bounding box center [787, 62] width 303 height 318
click at [751, 199] on div "Ad Spend Impressions ACoS Ad Revenue Clicks Orders CTR CVR CPC NTB Orders NTB S…" at bounding box center [787, 62] width 303 height 318
click at [945, 209] on div "Edit Summary Cards" at bounding box center [909, 207] width 101 height 25
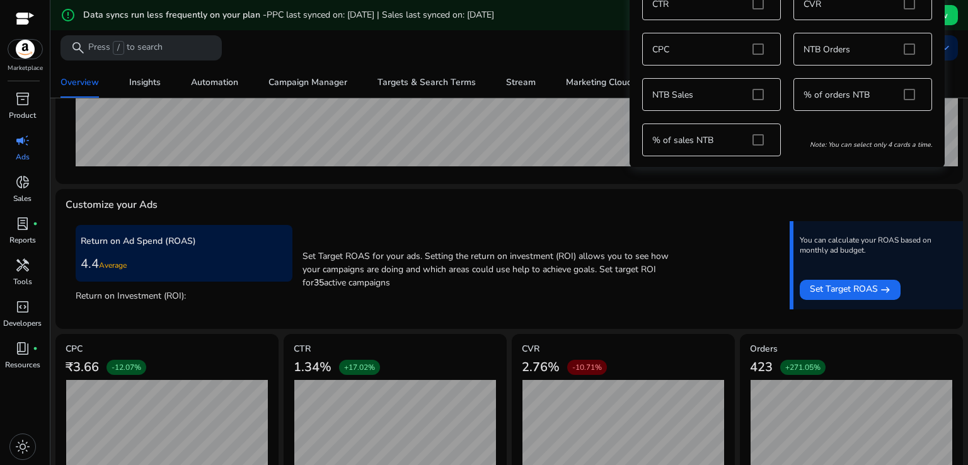
scroll to position [0, 0]
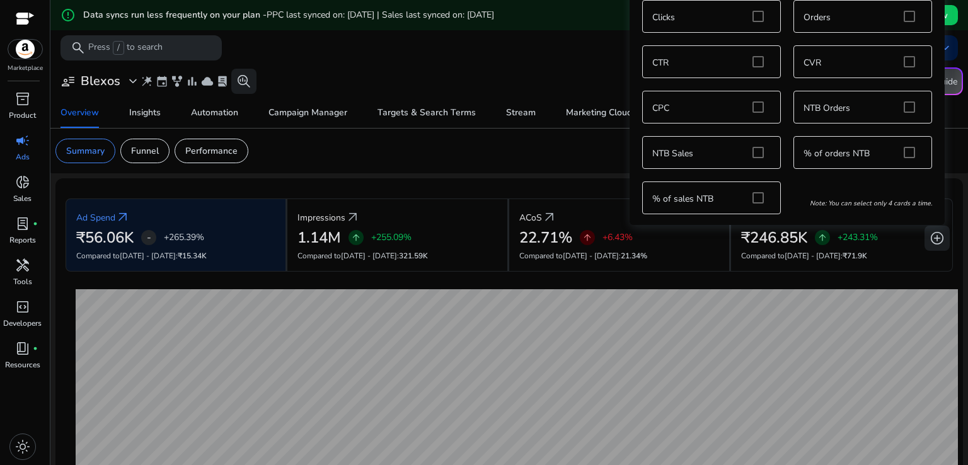
click at [906, 18] on div "Ad Spend Impressions ACoS Ad Revenue Clicks Orders CTR CVR CPC NTB Orders NTB S…" at bounding box center [787, 62] width 303 height 318
drag, startPoint x: 825, startPoint y: 12, endPoint x: 816, endPoint y: 15, distance: 10.0
click at [824, 12] on div "Ad Spend Impressions ACoS Ad Revenue Clicks Orders CTR CVR CPC NTB Orders NTB S…" at bounding box center [787, 62] width 303 height 318
click at [807, 16] on div "Ad Spend Impressions ACoS Ad Revenue Clicks Orders CTR CVR CPC NTB Orders NTB S…" at bounding box center [787, 62] width 303 height 318
click at [416, 98] on span "Targets & Search Terms" at bounding box center [427, 113] width 98 height 30
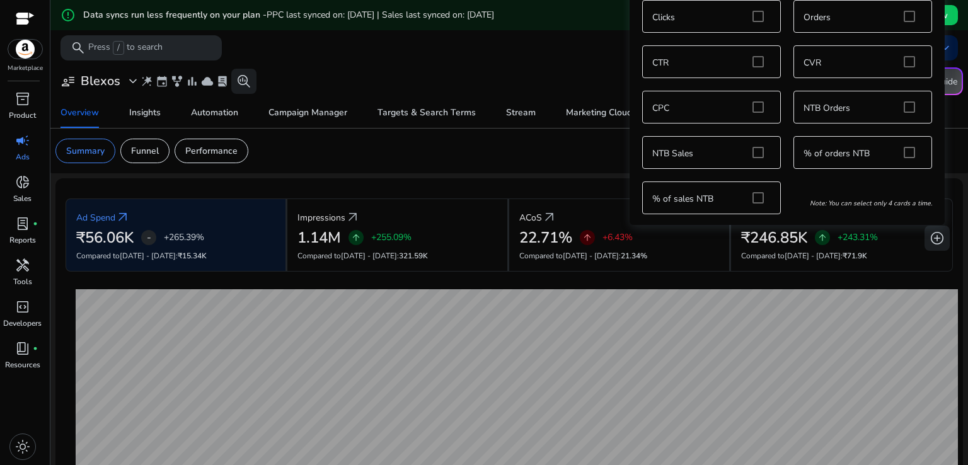
click at [521, 69] on div "**********" at bounding box center [509, 81] width 908 height 28
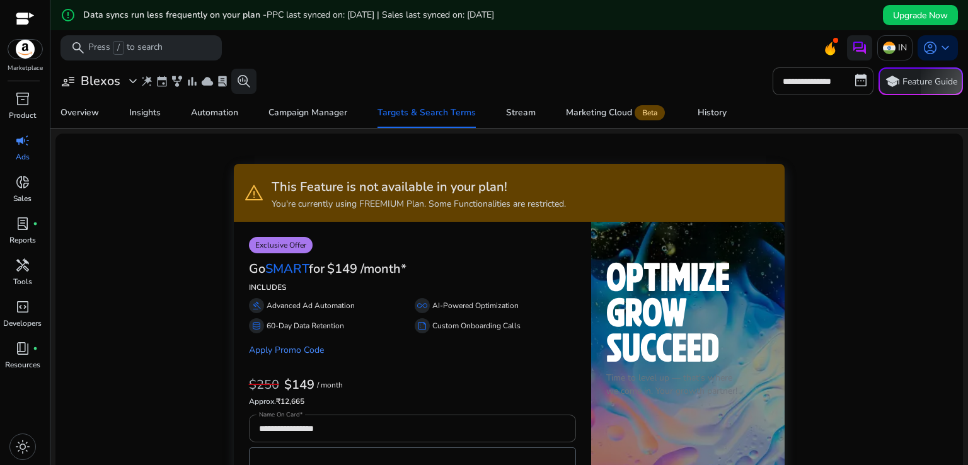
click at [557, 31] on mat-toolbar "search Press / to search IN account_circle keyboard_arrow_down" at bounding box center [509, 47] width 918 height 35
click at [557, 26] on div "error_outline Data syncs run less frequently on your plan - PPC last synced on:…" at bounding box center [509, 15] width 918 height 30
click at [558, 25] on div "error_outline Data syncs run less frequently on your plan - PPC last synced on:…" at bounding box center [509, 15] width 918 height 30
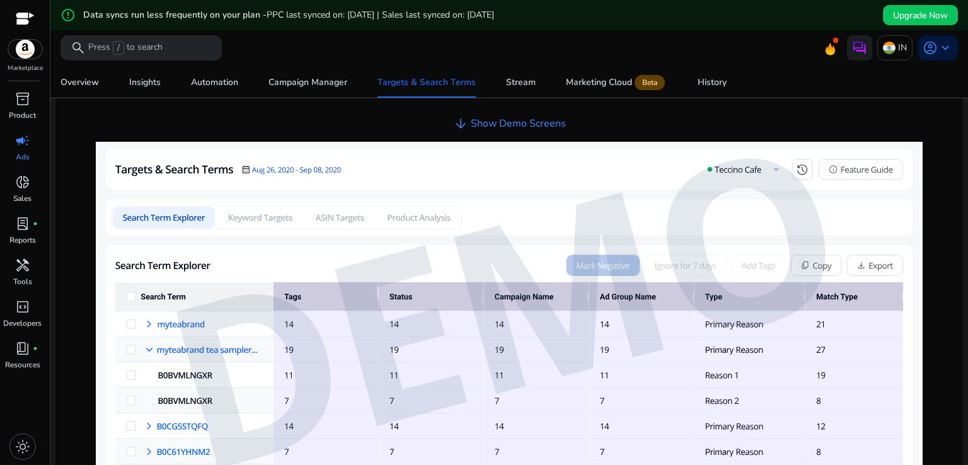
scroll to position [466, 0]
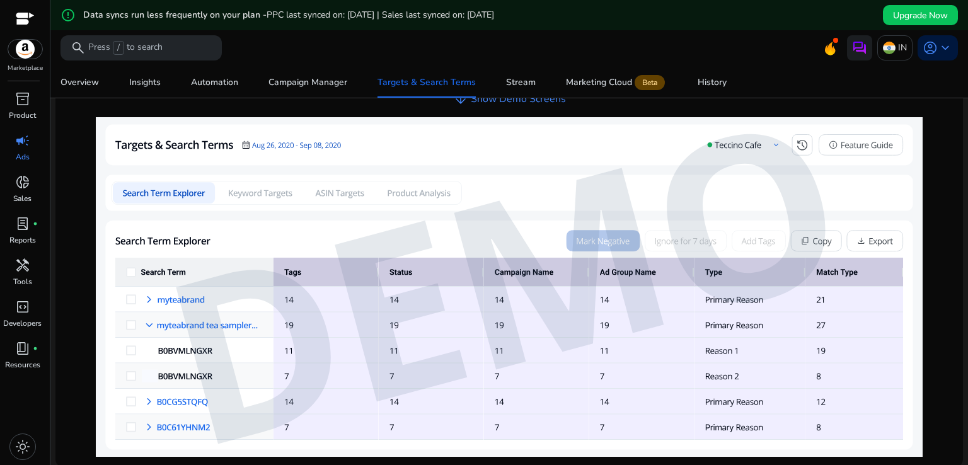
click at [751, 303] on img at bounding box center [509, 287] width 827 height 340
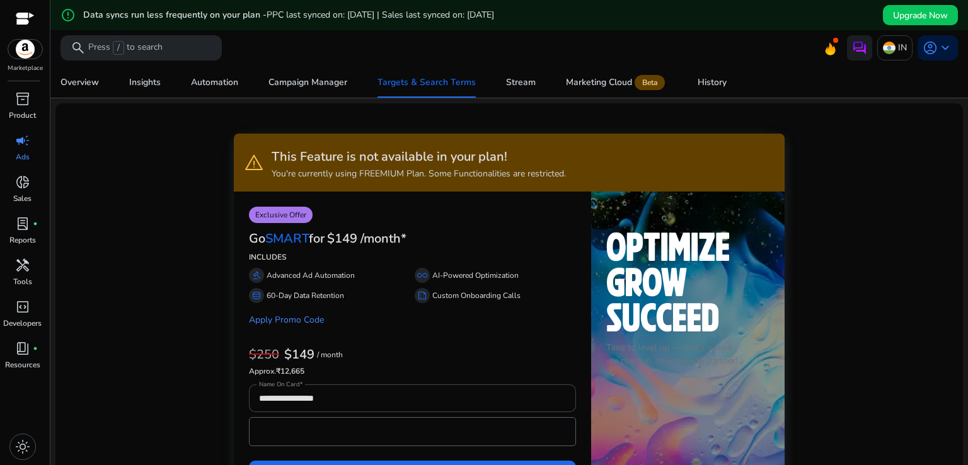
scroll to position [0, 0]
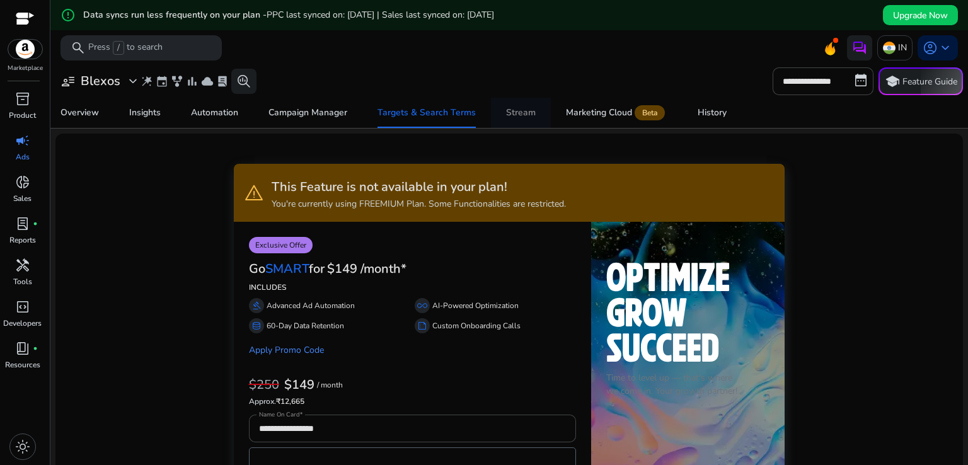
click at [514, 120] on span "Stream" at bounding box center [521, 113] width 30 height 30
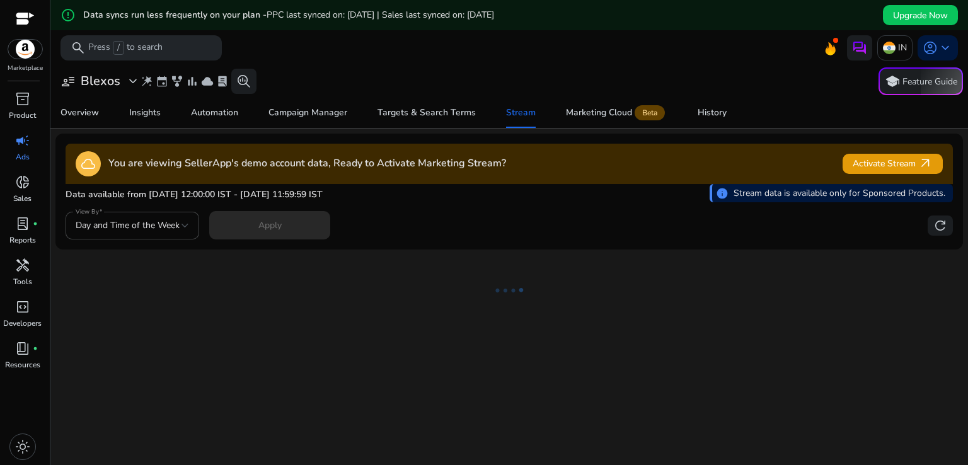
click at [450, 88] on div "user_attributes Blexos expand_more wand_stars event family_history bar_chart cl…" at bounding box center [509, 81] width 908 height 28
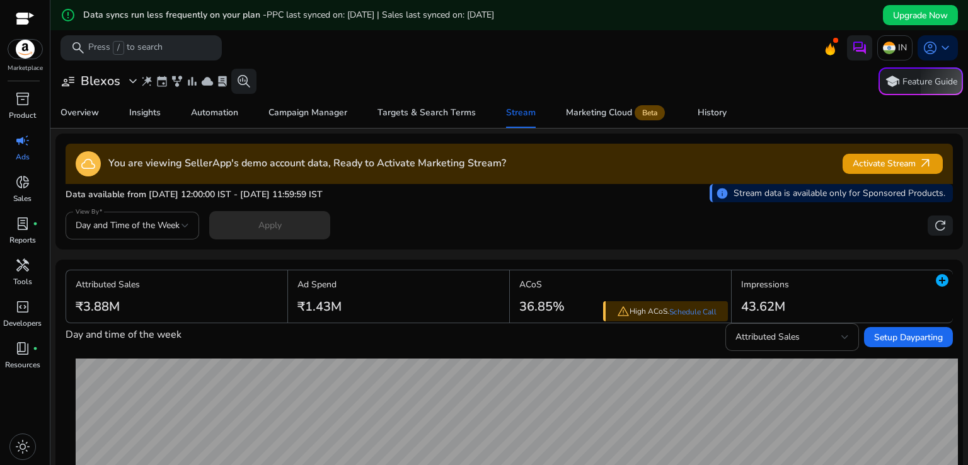
click at [451, 89] on div "user_attributes Blexos expand_more wand_stars event family_history bar_chart cl…" at bounding box center [509, 81] width 908 height 28
click at [454, 86] on div "user_attributes Blexos expand_more wand_stars event family_history bar_chart cl…" at bounding box center [509, 81] width 908 height 28
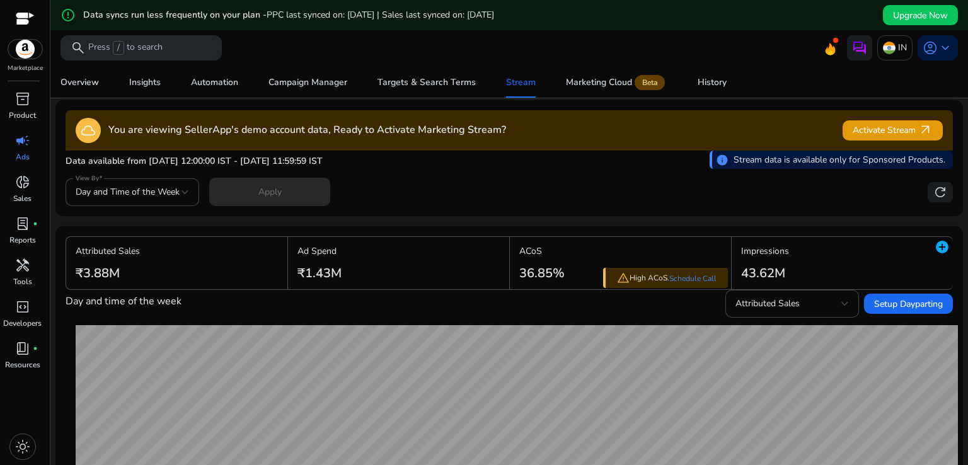
scroll to position [32, 0]
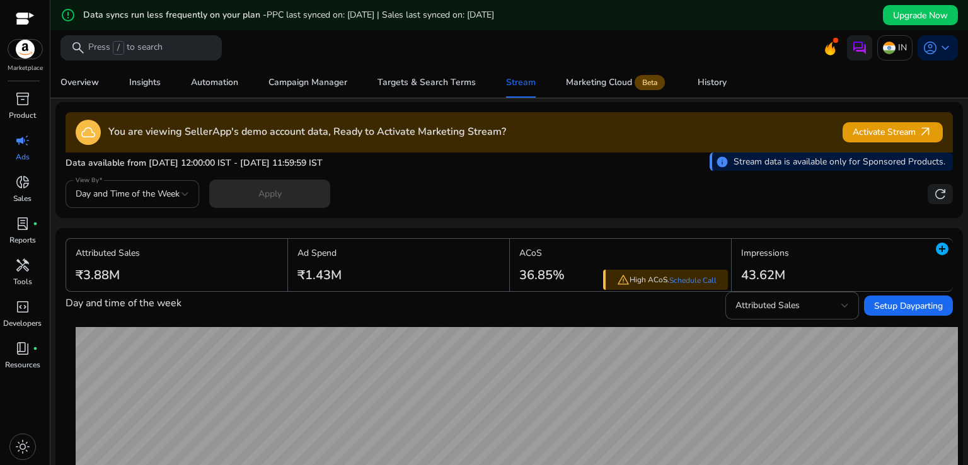
click at [144, 194] on span "Day and Time of the Week" at bounding box center [128, 194] width 104 height 12
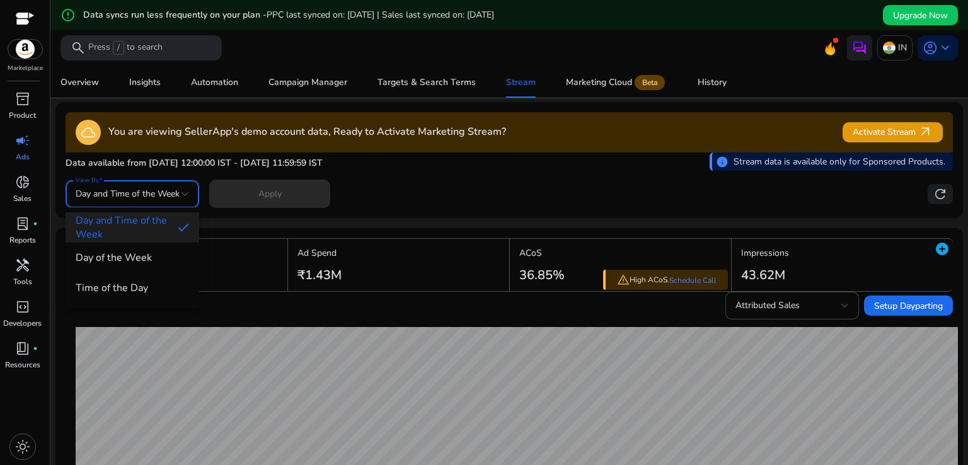
click at [480, 189] on div at bounding box center [484, 232] width 968 height 465
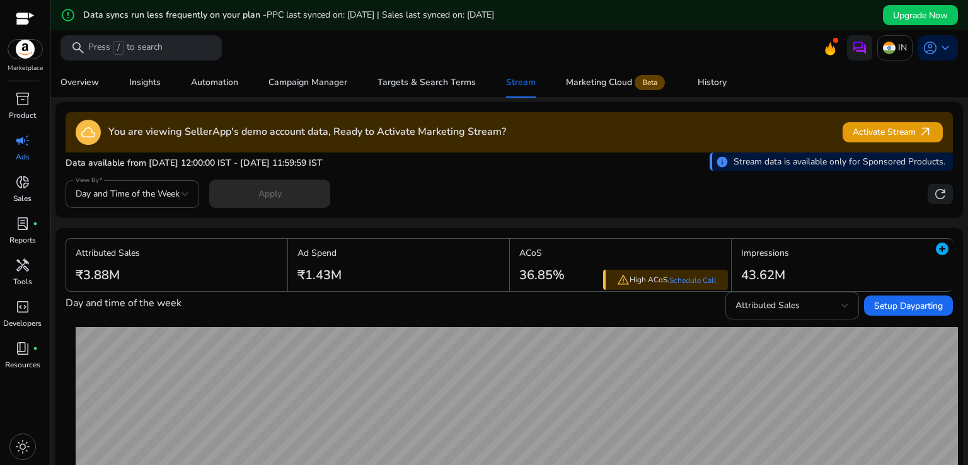
click at [478, 188] on div "**********" at bounding box center [510, 192] width 888 height 31
click at [436, 83] on div "Targets & Search Terms" at bounding box center [427, 82] width 98 height 9
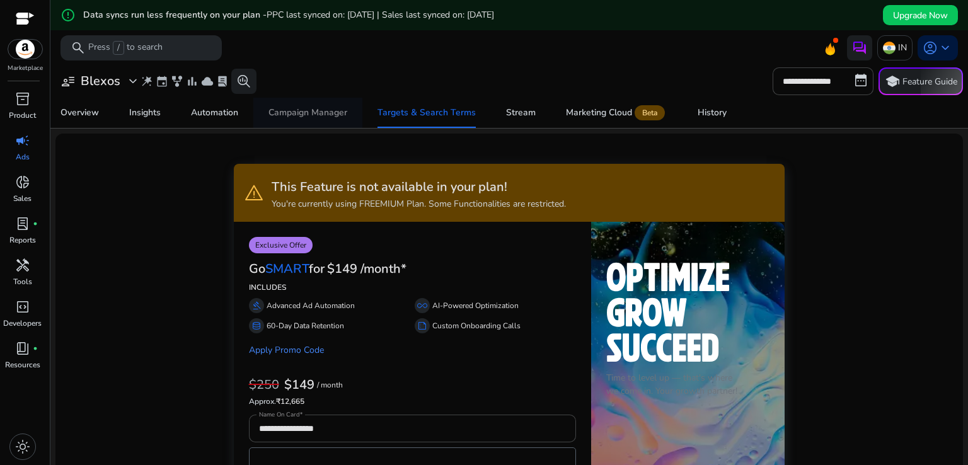
click at [304, 108] on div "Campaign Manager" at bounding box center [308, 112] width 79 height 9
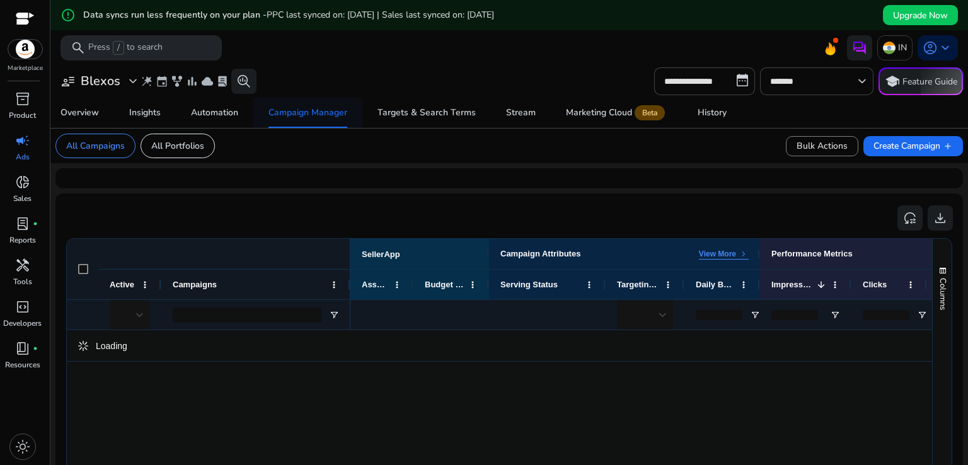
click at [292, 114] on div "Campaign Manager" at bounding box center [308, 112] width 79 height 9
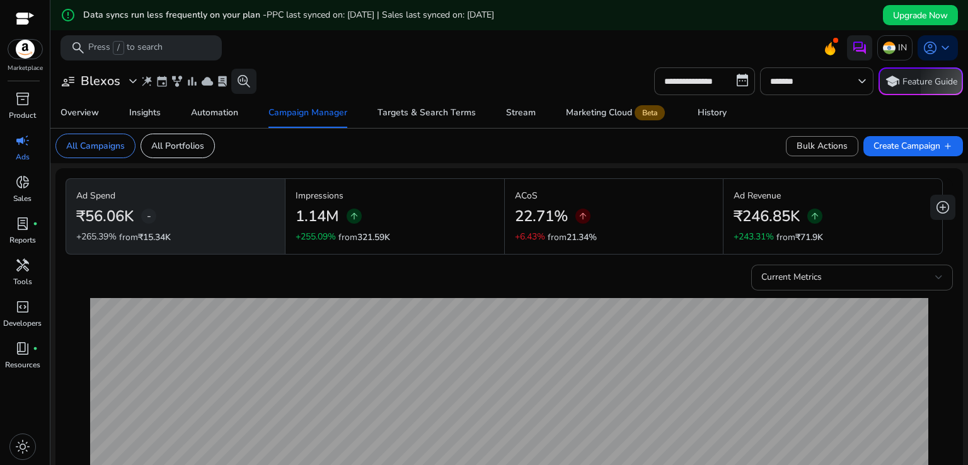
click at [533, 68] on div "**********" at bounding box center [509, 81] width 908 height 28
click at [535, 68] on div "**********" at bounding box center [509, 81] width 908 height 28
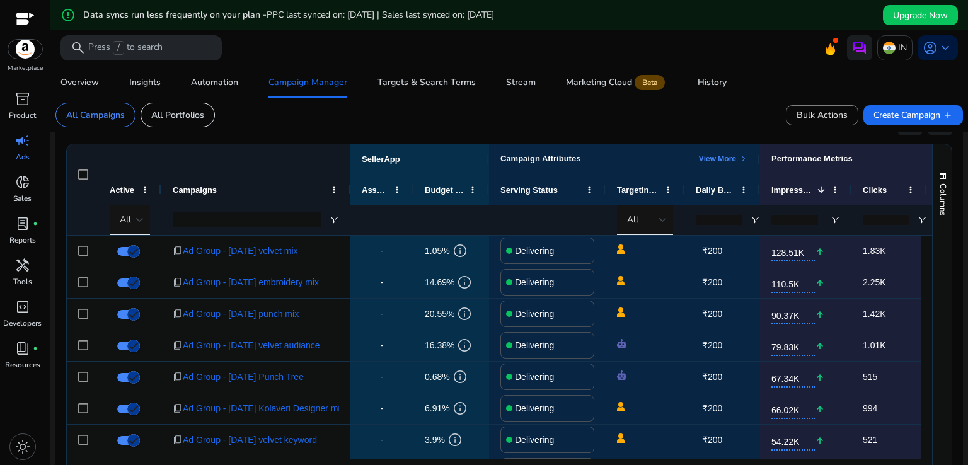
scroll to position [454, 0]
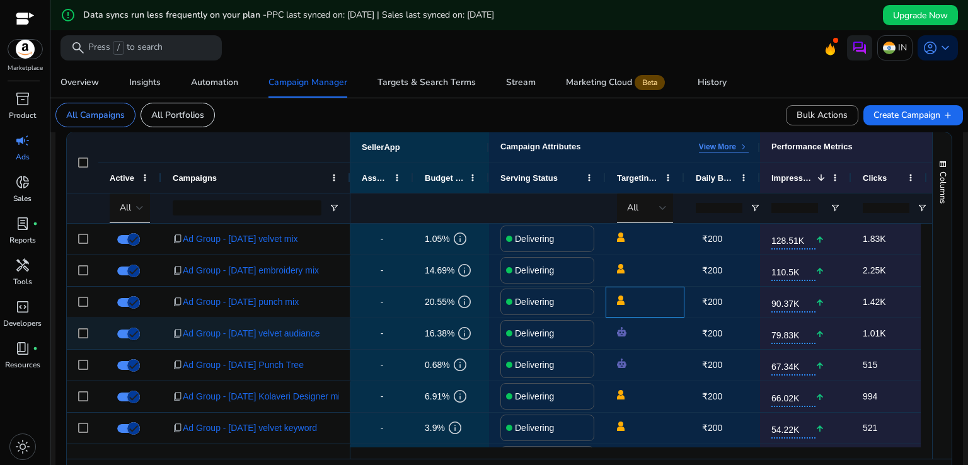
drag, startPoint x: 623, startPoint y: 313, endPoint x: 620, endPoint y: 335, distance: 22.3
click at [620, 333] on img at bounding box center [621, 331] width 9 height 9
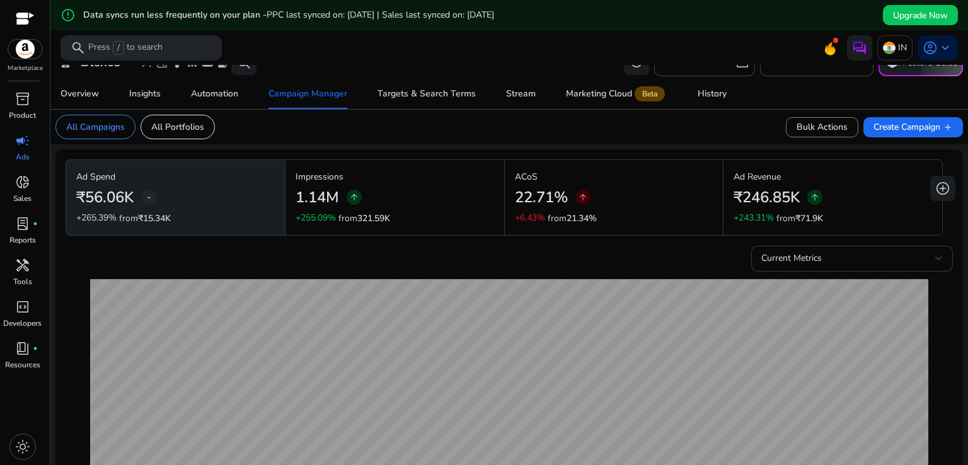
scroll to position [42, 0]
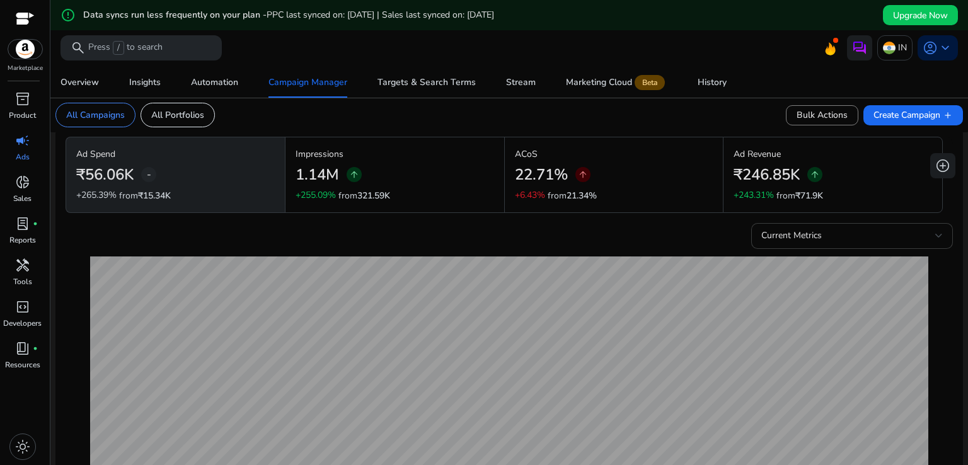
click at [822, 226] on div "Current Metrics" at bounding box center [852, 236] width 182 height 26
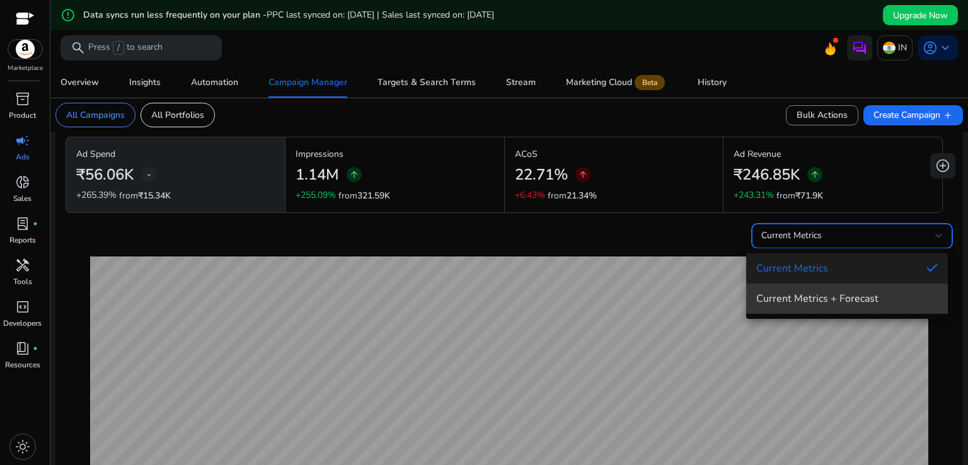
click at [790, 291] on mat-option "Current Metrics + Forecast" at bounding box center [847, 299] width 202 height 30
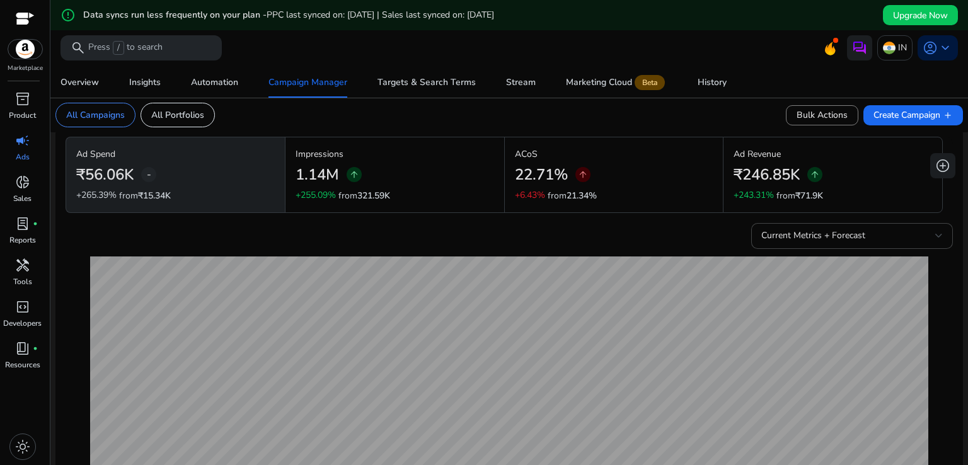
click at [705, 254] on div "18-Sep Ad Spend(Projected) ₹2.7K" at bounding box center [509, 367] width 859 height 236
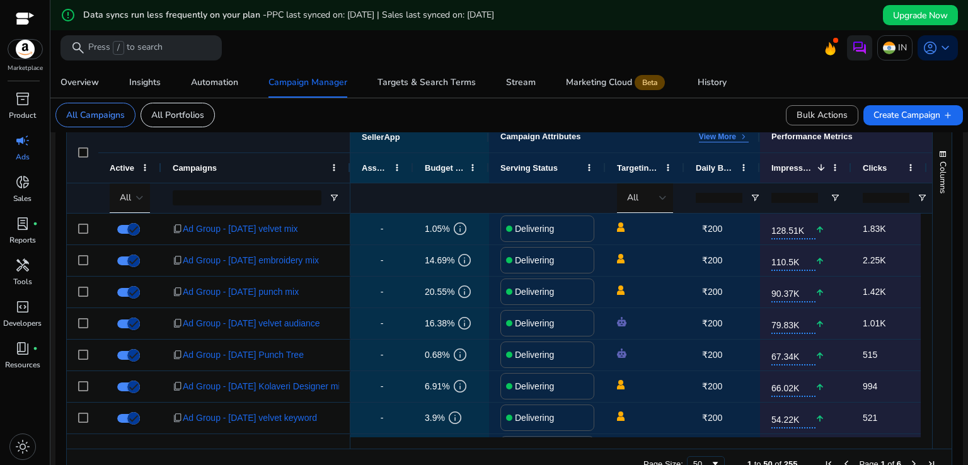
scroll to position [467, 0]
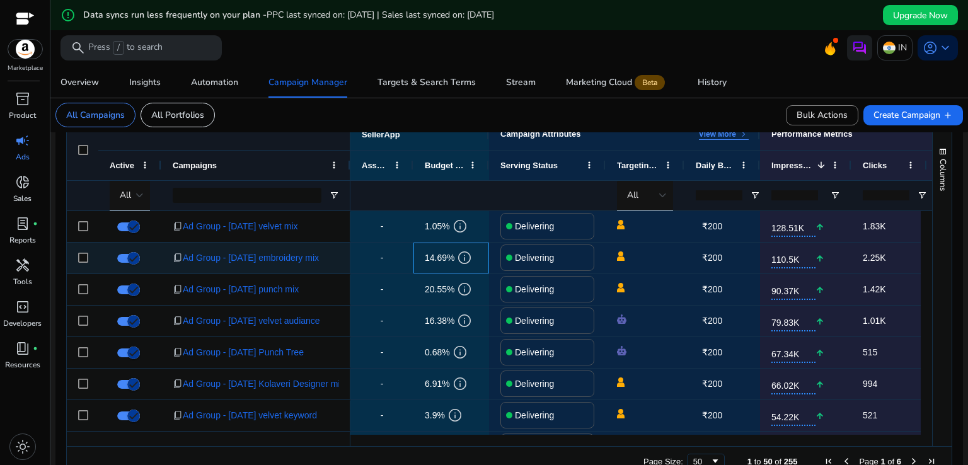
click at [440, 256] on span "14.69%" at bounding box center [440, 258] width 30 height 26
click at [511, 260] on div "Delivering" at bounding box center [547, 258] width 94 height 26
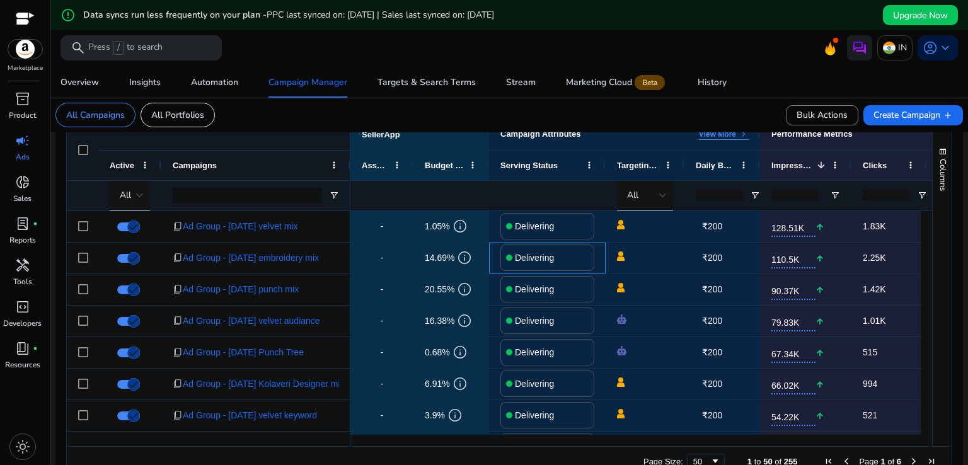
scroll to position [196, 0]
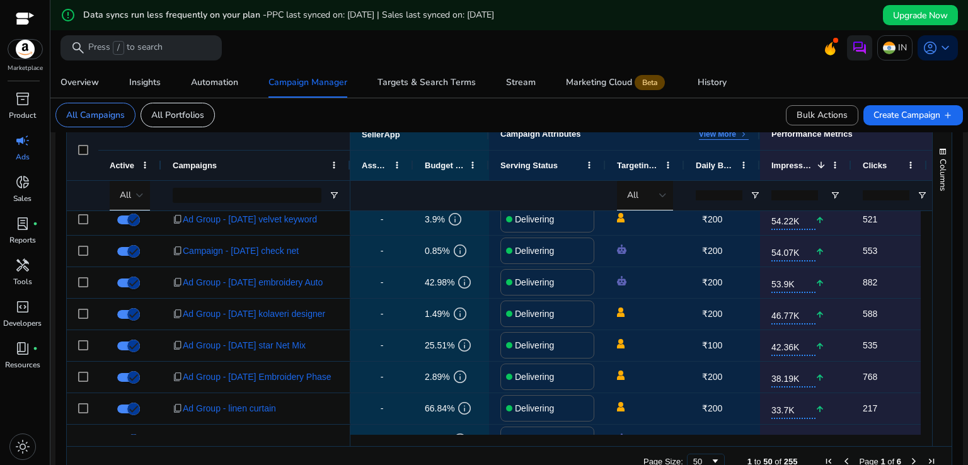
click at [933, 301] on div "Columns" at bounding box center [942, 283] width 19 height 327
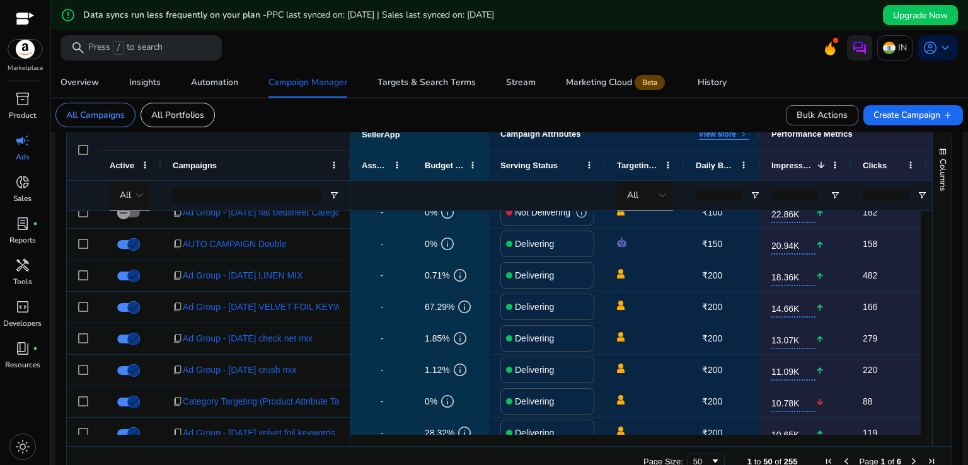
click at [933, 326] on div "Columns" at bounding box center [942, 283] width 19 height 327
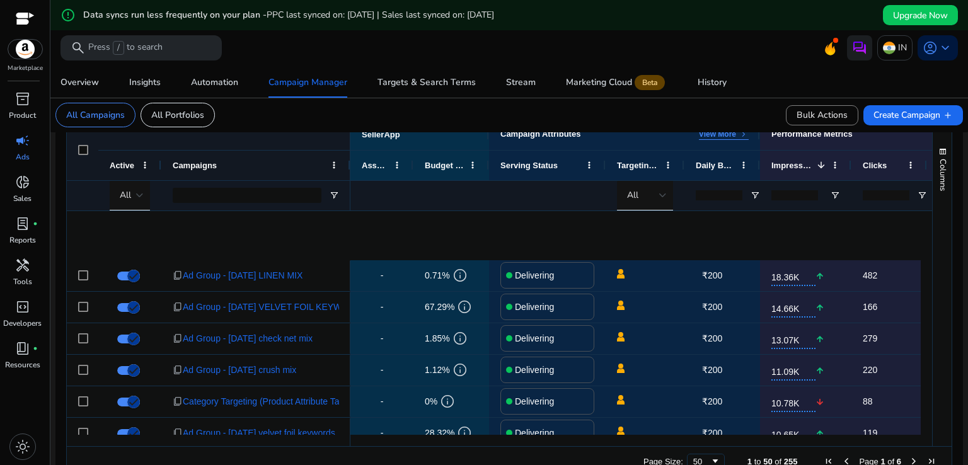
scroll to position [911, 0]
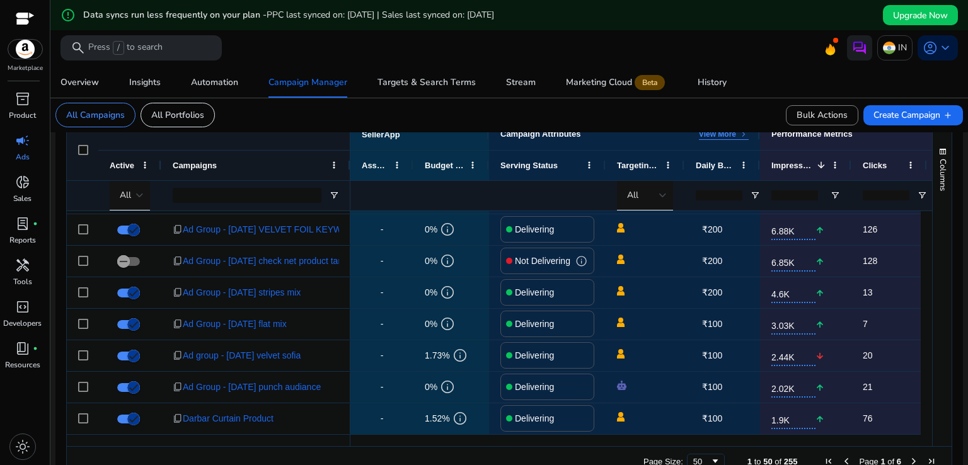
click at [934, 379] on div "Columns" at bounding box center [942, 283] width 19 height 327
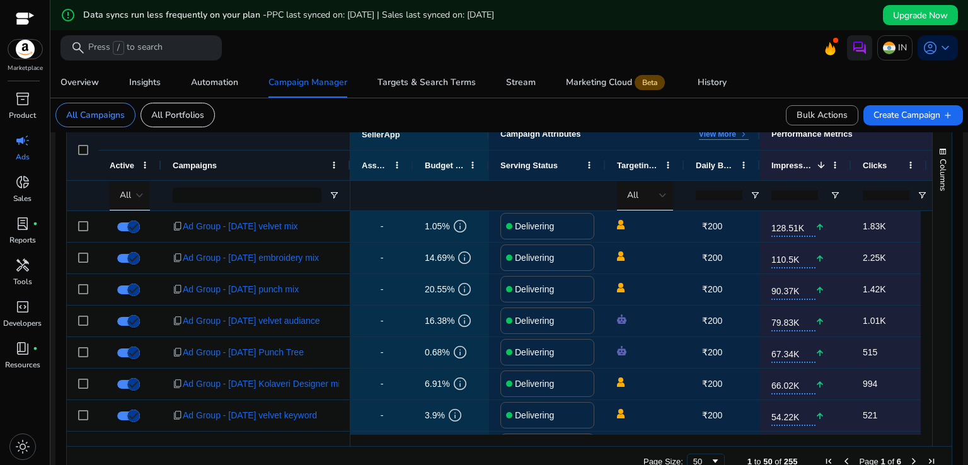
click at [933, 240] on div "Columns" at bounding box center [942, 283] width 19 height 327
click at [933, 226] on div "Columns" at bounding box center [942, 283] width 19 height 327
click at [933, 221] on div "Columns" at bounding box center [942, 283] width 19 height 327
click at [933, 219] on div "Columns" at bounding box center [942, 283] width 19 height 327
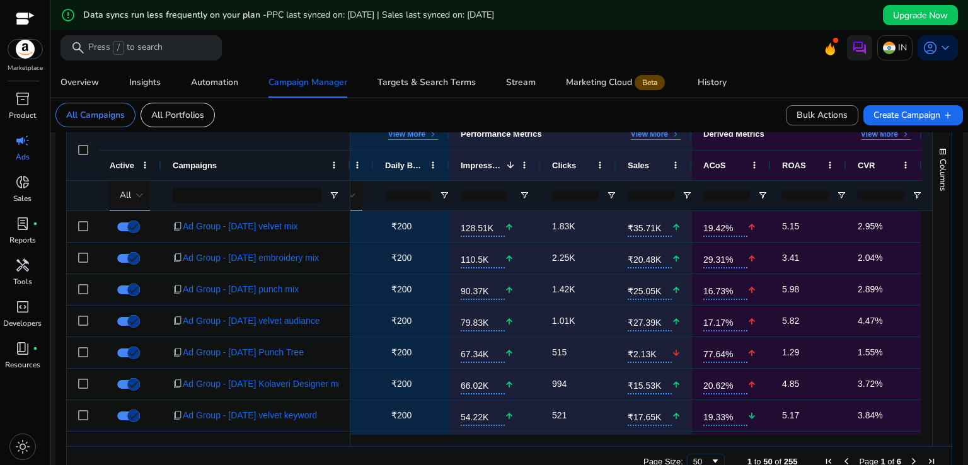
scroll to position [0, 316]
type input "*"
click at [660, 193] on input "*" at bounding box center [650, 195] width 47 height 10
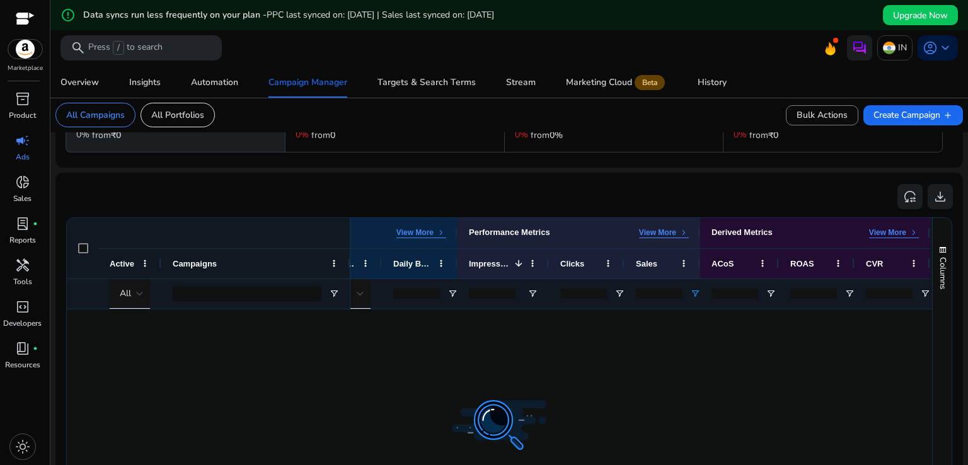
scroll to position [0, 0]
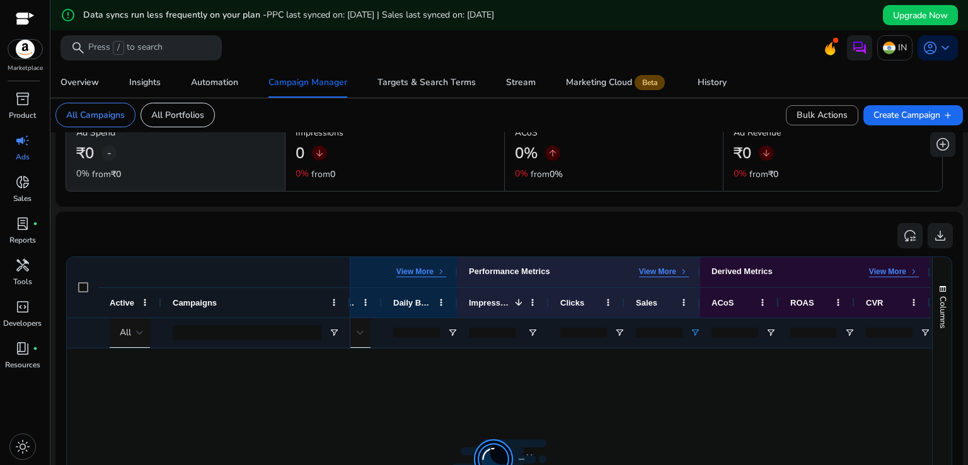
scroll to position [187, 0]
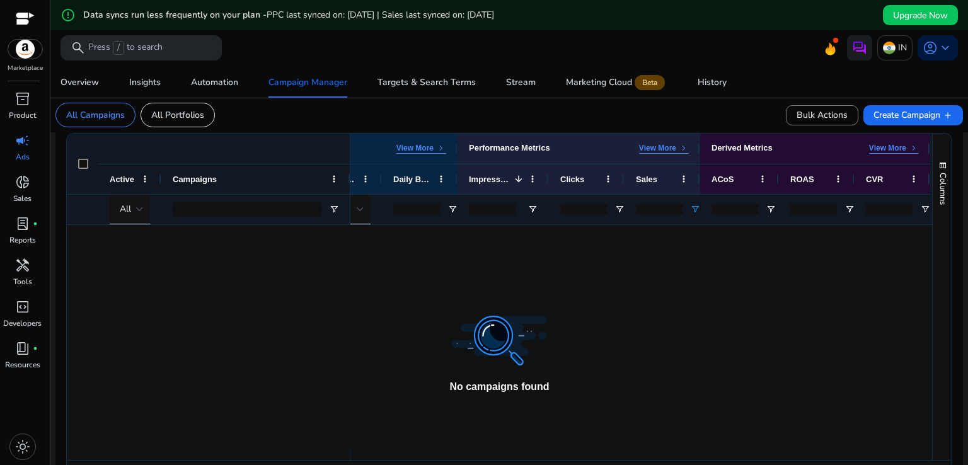
click at [792, 313] on div at bounding box center [641, 337] width 582 height 224
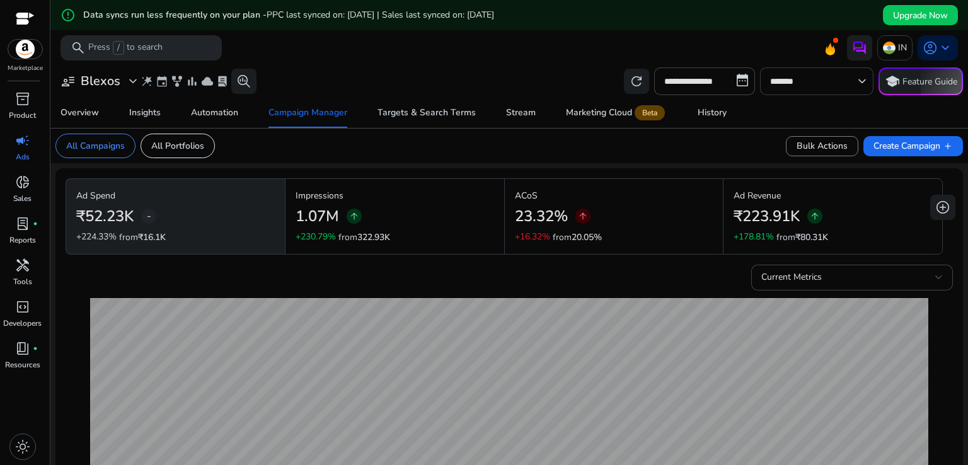
click at [656, 66] on div "error_outline Data syncs run less frequently on your plan - PPC last synced on:…" at bounding box center [509, 33] width 918 height 67
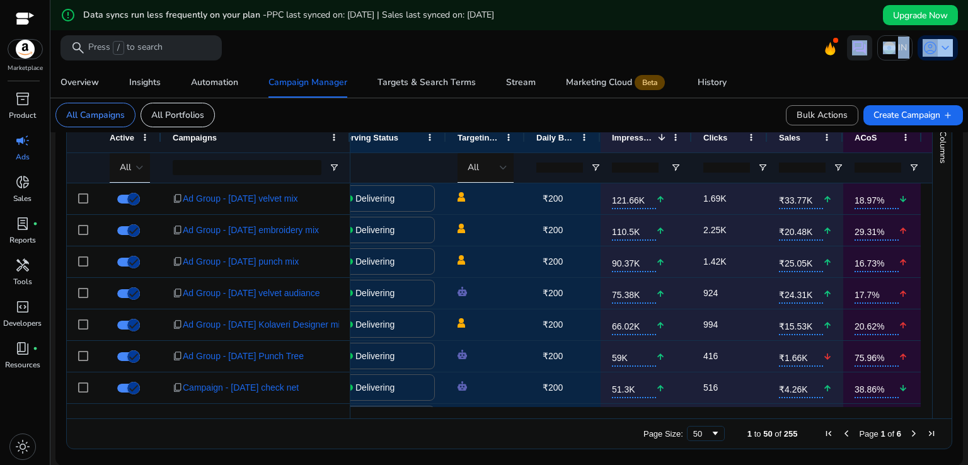
scroll to position [0, 195]
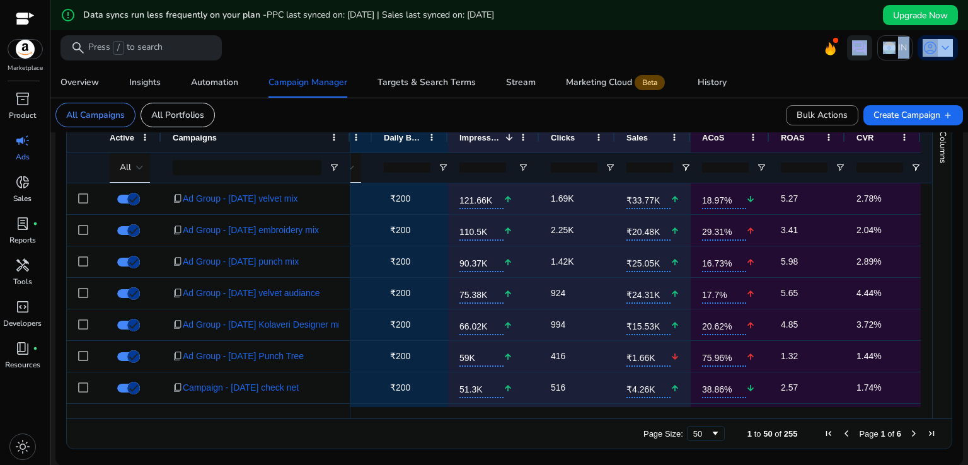
click at [122, 136] on span "Active" at bounding box center [122, 137] width 25 height 9
click at [122, 138] on span "Active" at bounding box center [122, 137] width 25 height 9
click at [817, 115] on span "Bulk Actions" at bounding box center [822, 114] width 51 height 13
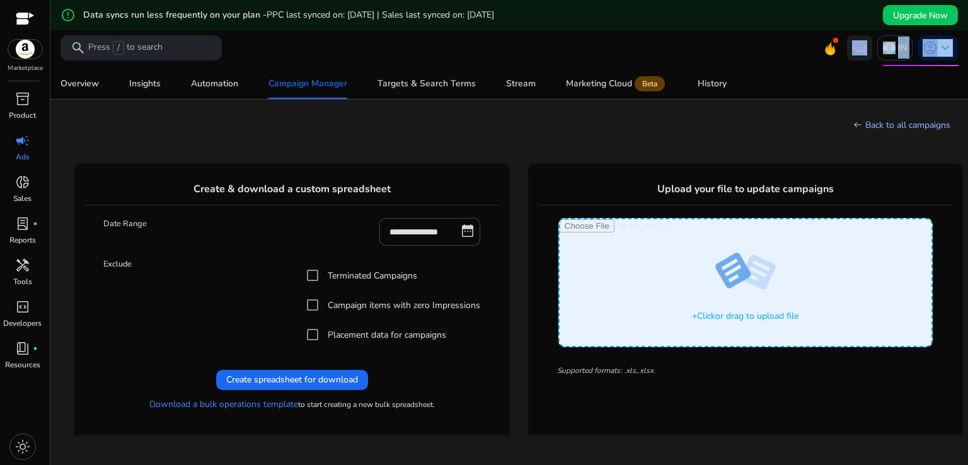
click at [884, 122] on link "west Back to all campaigns" at bounding box center [901, 125] width 97 height 12
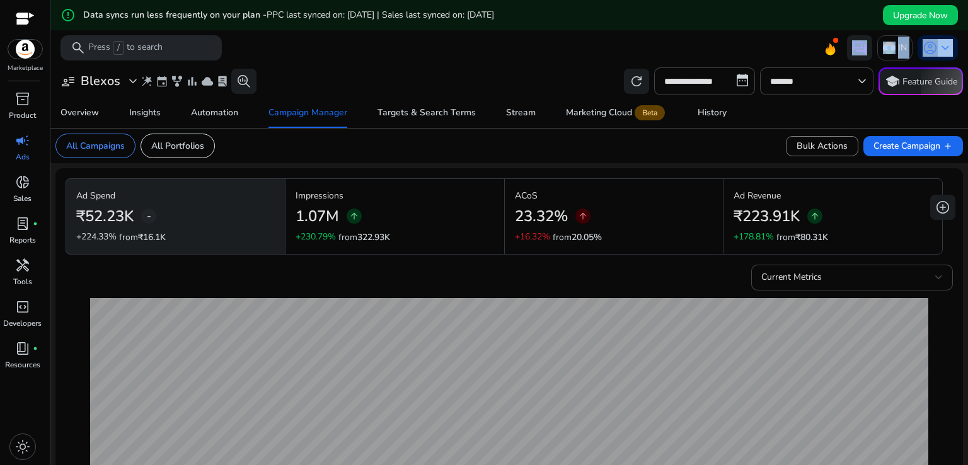
click at [635, 202] on div "23.32% arrow_upward" at bounding box center [614, 216] width 199 height 28
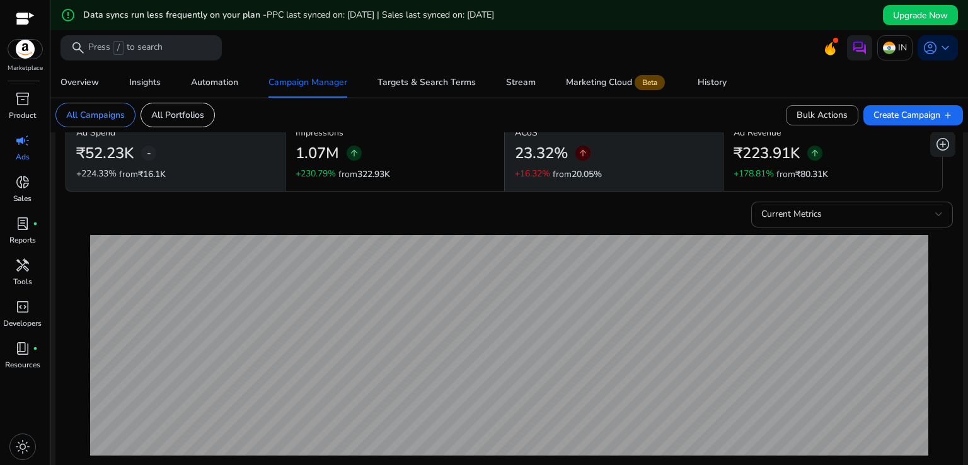
click at [622, 213] on div "Current Metrics" at bounding box center [510, 212] width 888 height 31
click at [627, 215] on div "Current Metrics" at bounding box center [510, 212] width 888 height 31
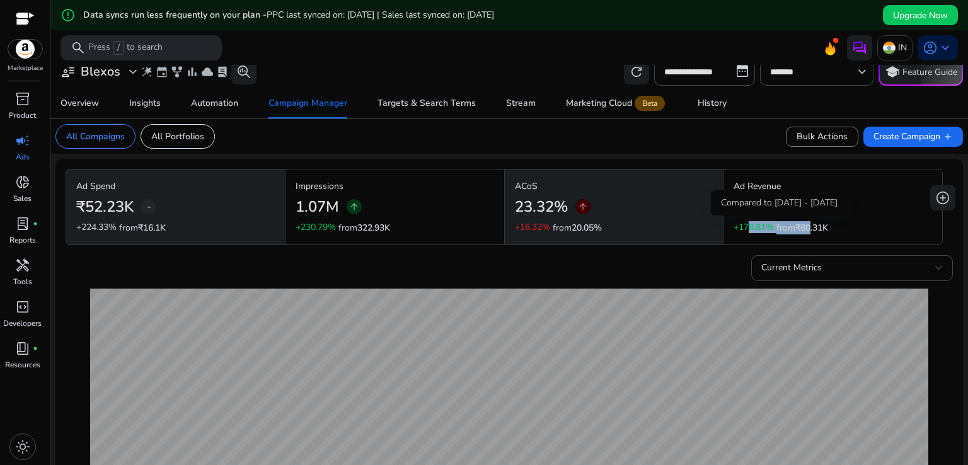
drag, startPoint x: 743, startPoint y: 227, endPoint x: 803, endPoint y: 230, distance: 60.0
click at [803, 230] on div "+178.81% from ₹80.31K" at bounding box center [781, 227] width 95 height 13
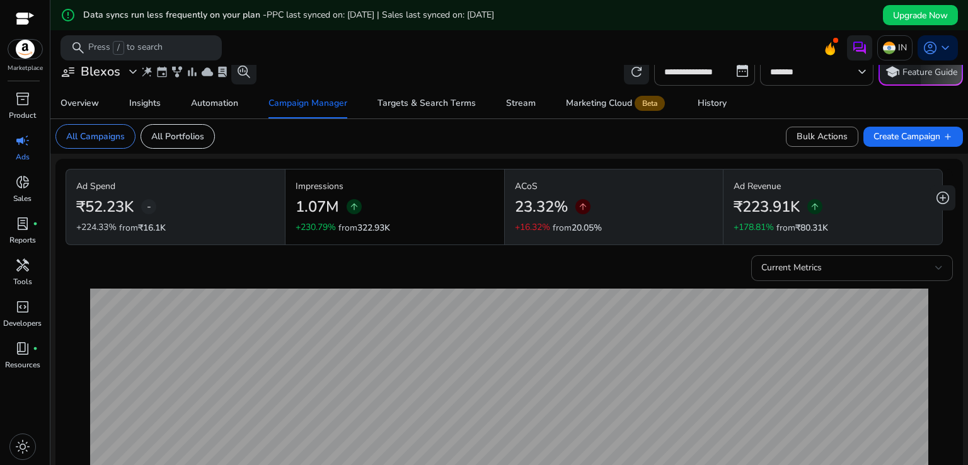
click at [676, 268] on div "Current Metrics" at bounding box center [510, 265] width 888 height 31
click at [680, 264] on div "Current Metrics" at bounding box center [510, 265] width 888 height 31
click at [780, 270] on span "Current Metrics" at bounding box center [791, 268] width 61 height 12
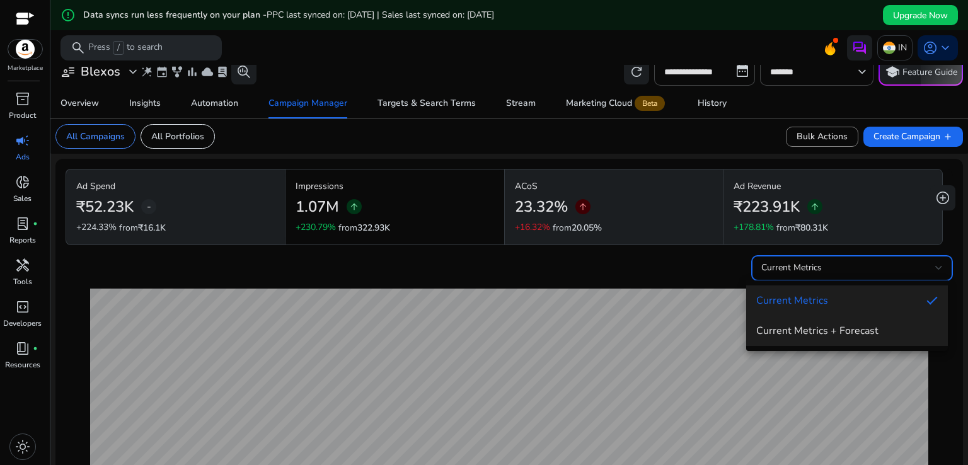
click at [784, 328] on span "Current Metrics + Forecast" at bounding box center [847, 331] width 182 height 14
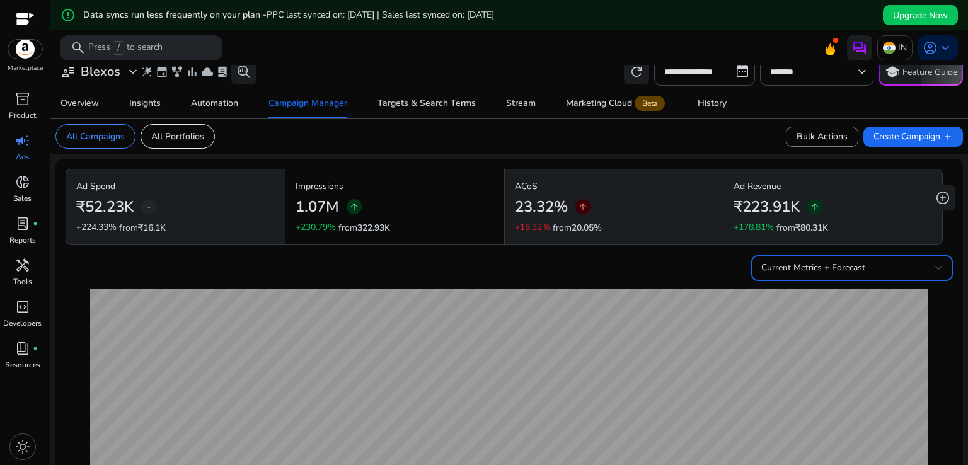
click at [688, 238] on mat-card "ACoS 23.32% arrow_upward +16.32% from 20.05%" at bounding box center [614, 207] width 219 height 75
click at [689, 244] on div "ACoS 23.32% arrow_upward +16.32% from 20.05%" at bounding box center [613, 207] width 219 height 76
drag, startPoint x: 697, startPoint y: 245, endPoint x: 698, endPoint y: 253, distance: 9.0
click at [697, 248] on div "Ad Spend ₹52.23K - +224.33% from ₹16.1K Impressions 1.07M arrow_upward +230.79%…" at bounding box center [504, 209] width 877 height 81
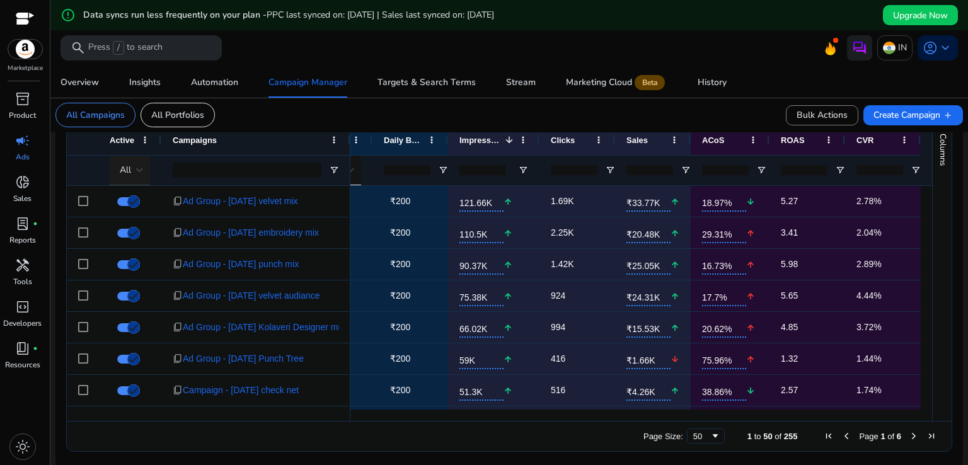
click at [139, 168] on div at bounding box center [140, 170] width 8 height 5
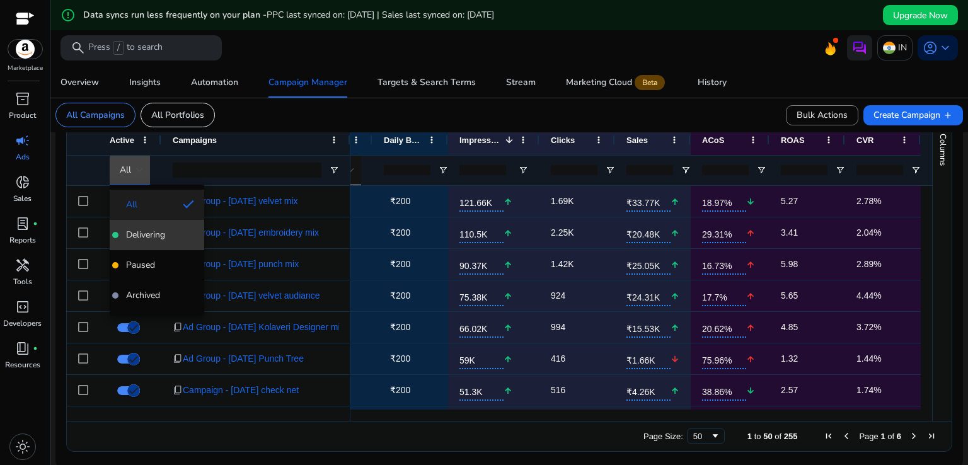
click at [148, 239] on span "Delivering" at bounding box center [145, 235] width 39 height 13
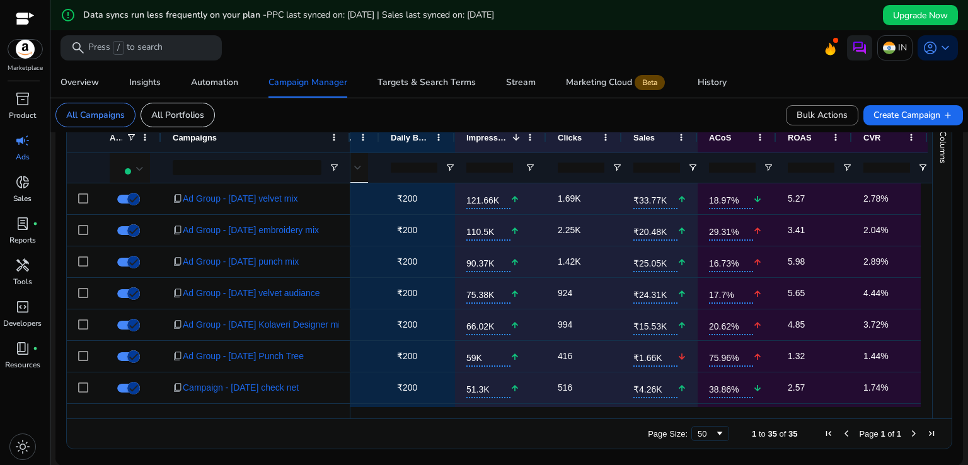
drag, startPoint x: 922, startPoint y: 207, endPoint x: 920, endPoint y: 265, distance: 58.0
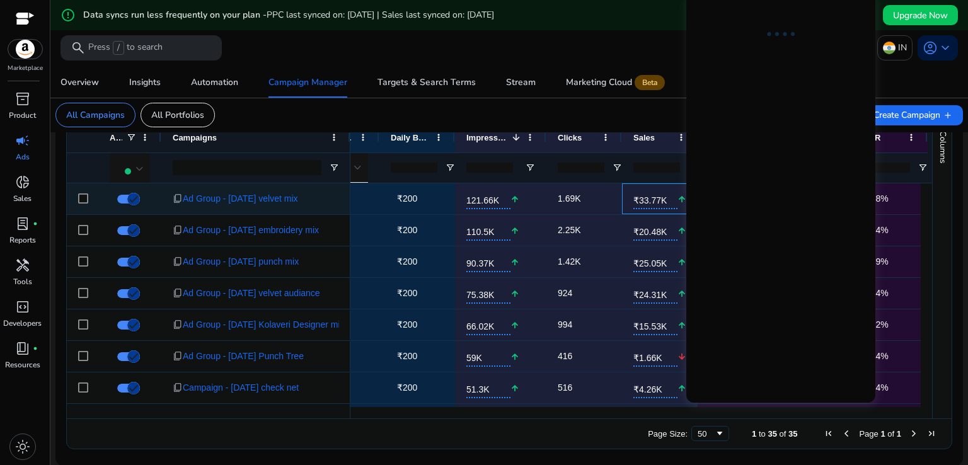
click at [678, 197] on mat-icon "arrow_upward" at bounding box center [682, 200] width 9 height 26
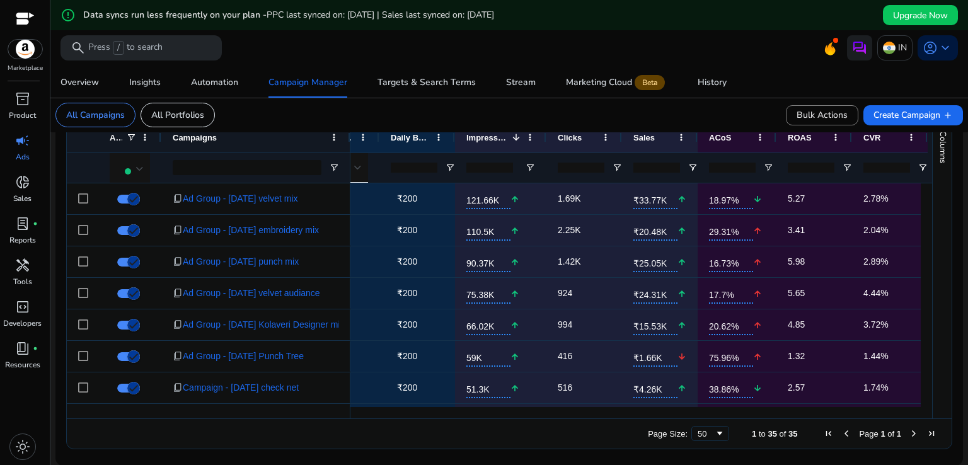
drag, startPoint x: 516, startPoint y: 410, endPoint x: 559, endPoint y: 415, distance: 43.1
click at [559, 415] on div at bounding box center [635, 412] width 570 height 11
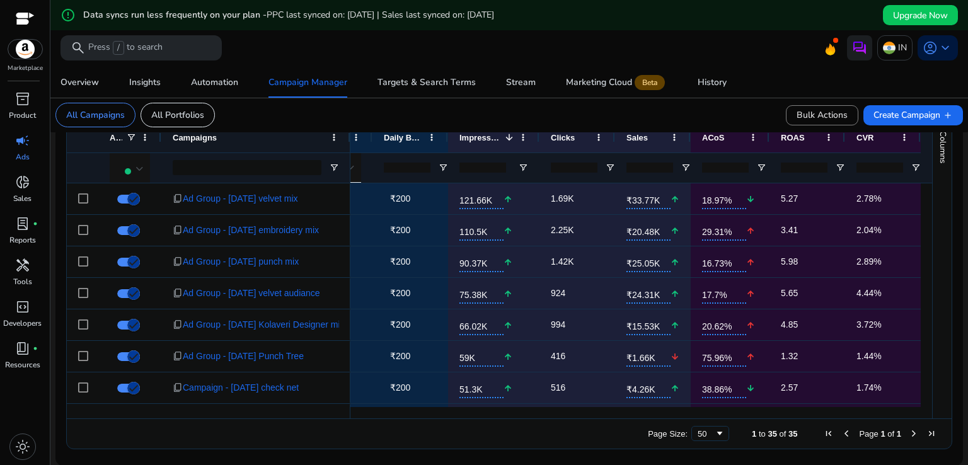
drag, startPoint x: 741, startPoint y: 419, endPoint x: 852, endPoint y: 420, distance: 110.3
click at [845, 420] on div "Page Size: 50 1 to 35 of 35 Page 1 of 1" at bounding box center [509, 434] width 885 height 30
drag, startPoint x: 858, startPoint y: 420, endPoint x: 898, endPoint y: 417, distance: 39.9
click at [876, 420] on div "Page Size: 50 1 to 35 of 35 Page 1 of 1" at bounding box center [509, 434] width 885 height 30
click at [226, 87] on div "Automation" at bounding box center [214, 82] width 47 height 9
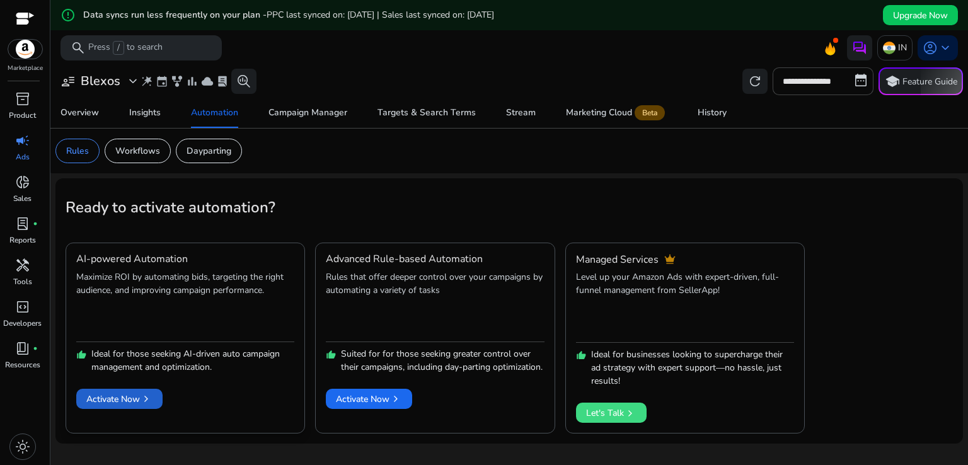
click at [129, 396] on span "Activate Now chevron_right" at bounding box center [119, 399] width 66 height 13
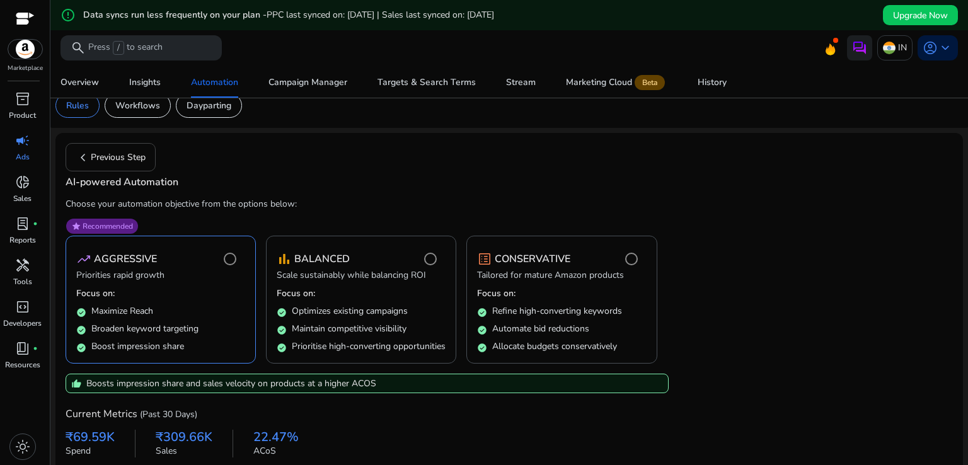
click at [786, 272] on form "star Recommended trending_up AGGRESSIVE Priorities rapid growth Focus on: check…" at bounding box center [510, 359] width 888 height 296
click at [726, 277] on form "star Recommended trending_up AGGRESSIVE Priorities rapid growth Focus on: check…" at bounding box center [510, 359] width 888 height 296
click at [719, 265] on form "star Recommended trending_up AGGRESSIVE Priorities rapid growth Focus on: check…" at bounding box center [510, 359] width 888 height 296
click at [720, 265] on form "star Recommended trending_up AGGRESSIVE Priorities rapid growth Focus on: check…" at bounding box center [510, 359] width 888 height 296
click at [721, 262] on form "star Recommended trending_up AGGRESSIVE Priorities rapid growth Focus on: check…" at bounding box center [510, 359] width 888 height 296
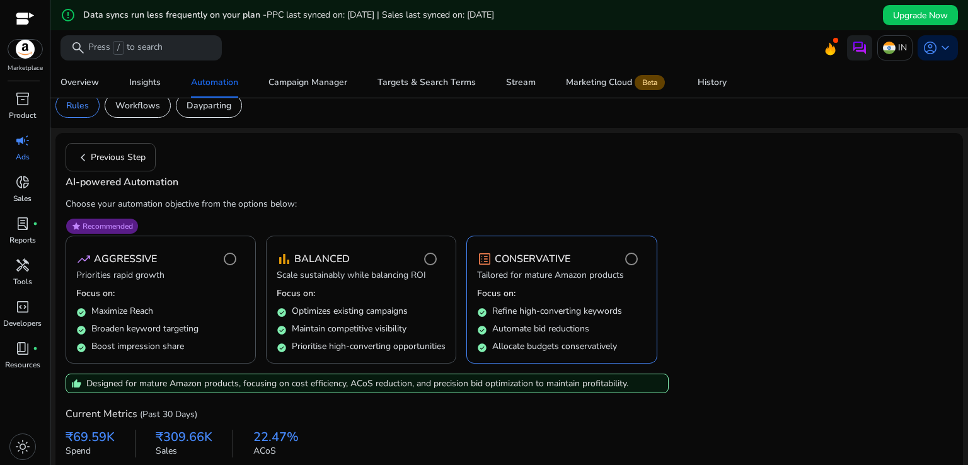
click at [720, 258] on form "star Recommended trending_up AGGRESSIVE Priorities rapid growth Focus on: check…" at bounding box center [510, 359] width 888 height 296
click at [756, 200] on p "Choose your automation objective from the options below:" at bounding box center [510, 203] width 888 height 13
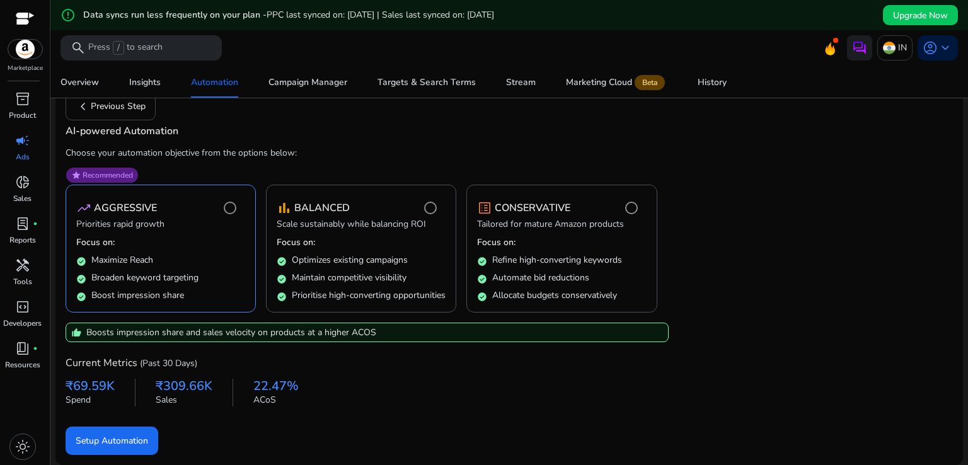
click at [464, 397] on div "₹69.59K Spend ₹309.66K Sales 22.47% ACoS" at bounding box center [510, 390] width 888 height 33
click at [459, 395] on div "₹69.59K Spend ₹309.66K Sales 22.47% ACoS" at bounding box center [510, 390] width 888 height 33
click at [454, 383] on div "₹69.59K Spend ₹309.66K Sales 22.47% ACoS" at bounding box center [510, 390] width 888 height 33
click at [113, 435] on span "Setup Automation" at bounding box center [112, 440] width 72 height 13
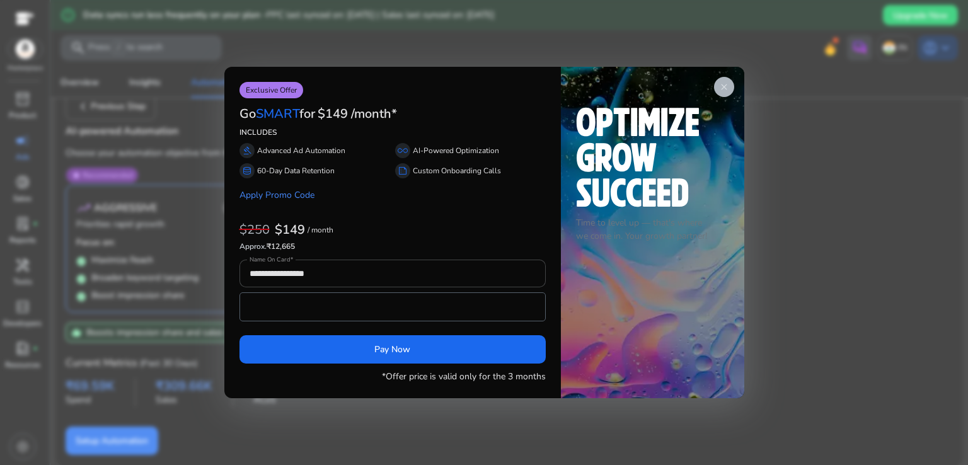
click at [726, 88] on span "close" at bounding box center [724, 87] width 10 height 10
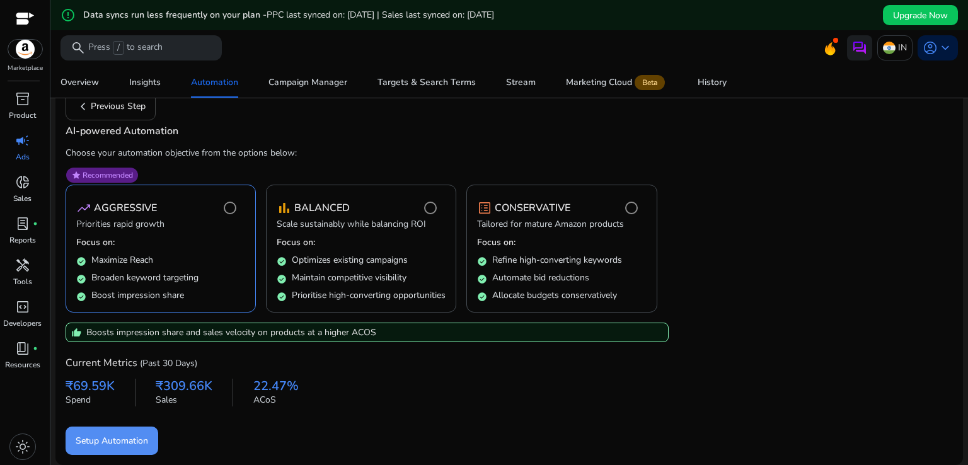
click at [753, 202] on form "star Recommended trending_up AGGRESSIVE Priorities rapid growth Focus on: check…" at bounding box center [510, 307] width 888 height 296
click at [141, 84] on div "Insights" at bounding box center [145, 82] width 32 height 9
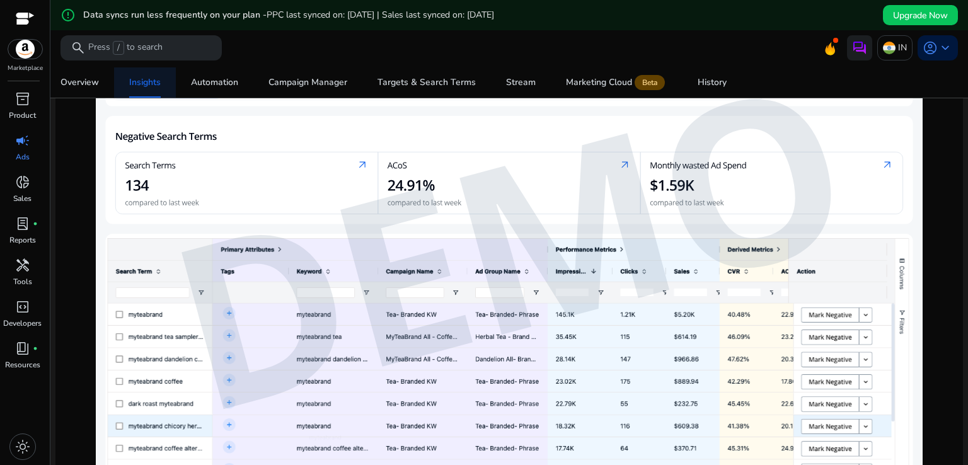
scroll to position [582, 0]
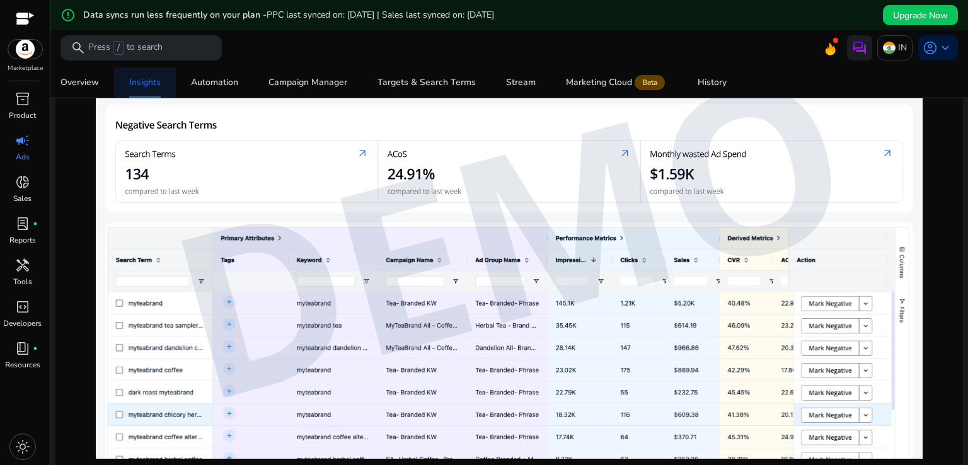
click at [696, 182] on img at bounding box center [509, 230] width 827 height 458
click at [672, 173] on img at bounding box center [509, 230] width 827 height 458
click at [649, 172] on img at bounding box center [509, 230] width 827 height 458
click at [767, 192] on img at bounding box center [509, 230] width 827 height 458
click at [883, 149] on img at bounding box center [509, 230] width 827 height 458
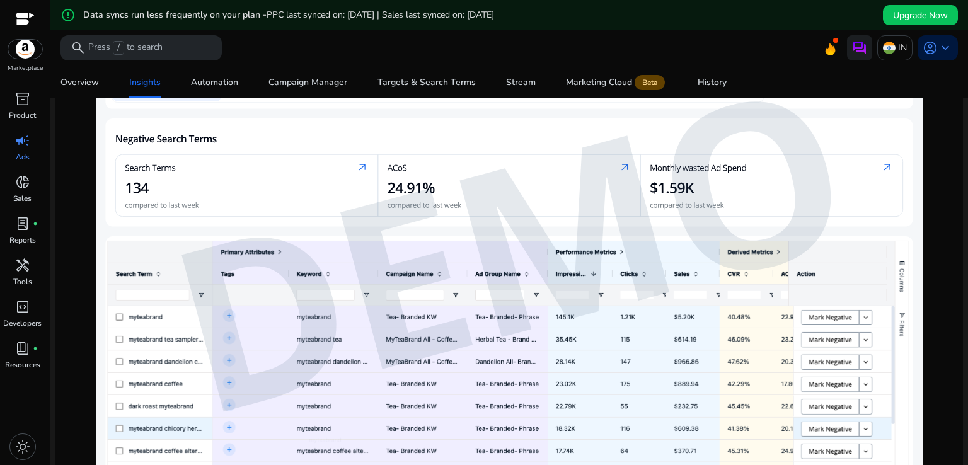
scroll to position [583, 0]
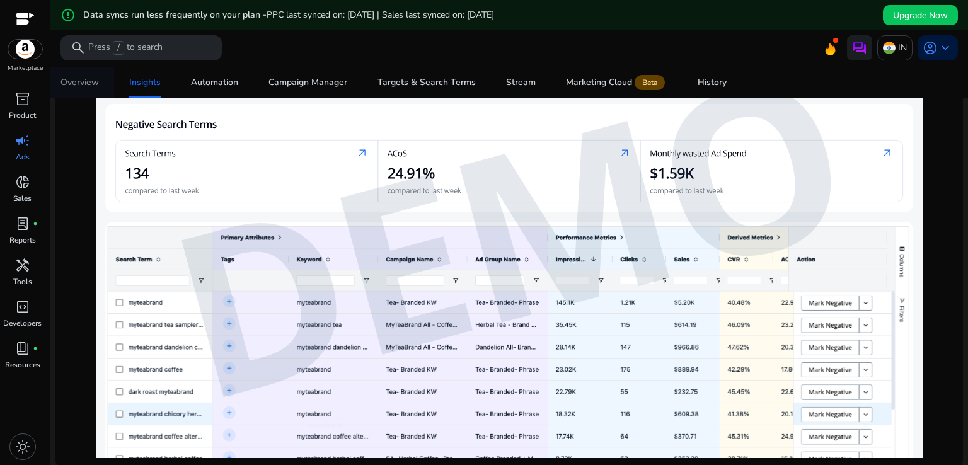
click at [86, 81] on div "Overview" at bounding box center [80, 82] width 38 height 9
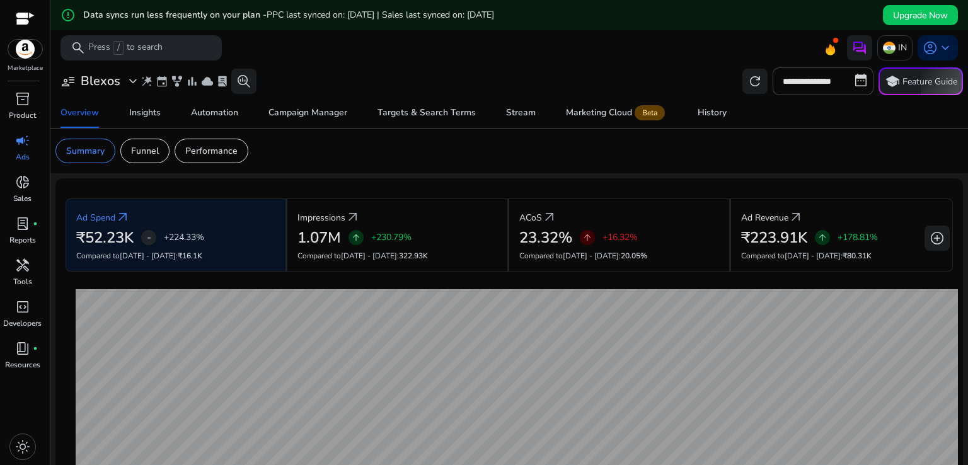
click at [492, 77] on div "**********" at bounding box center [509, 81] width 908 height 28
click at [492, 76] on div "**********" at bounding box center [509, 81] width 908 height 28
click at [710, 108] on div "History" at bounding box center [712, 112] width 29 height 9
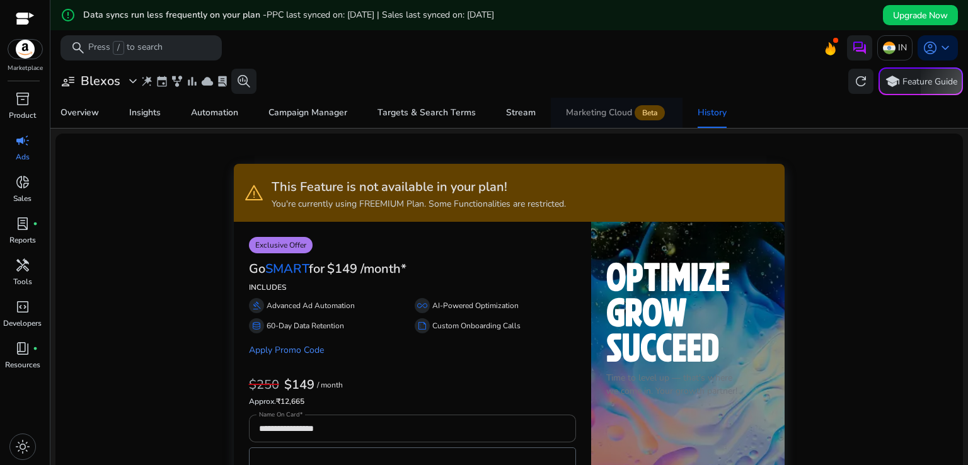
click at [589, 117] on div "Marketing Cloud Beta" at bounding box center [616, 113] width 101 height 10
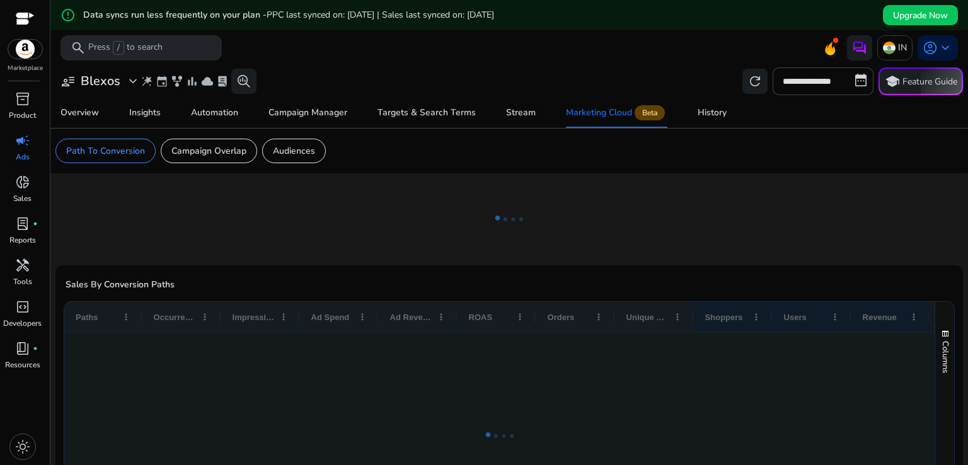
click at [627, 41] on mat-toolbar "search Press / to search IN account_circle keyboard_arrow_down" at bounding box center [509, 47] width 918 height 35
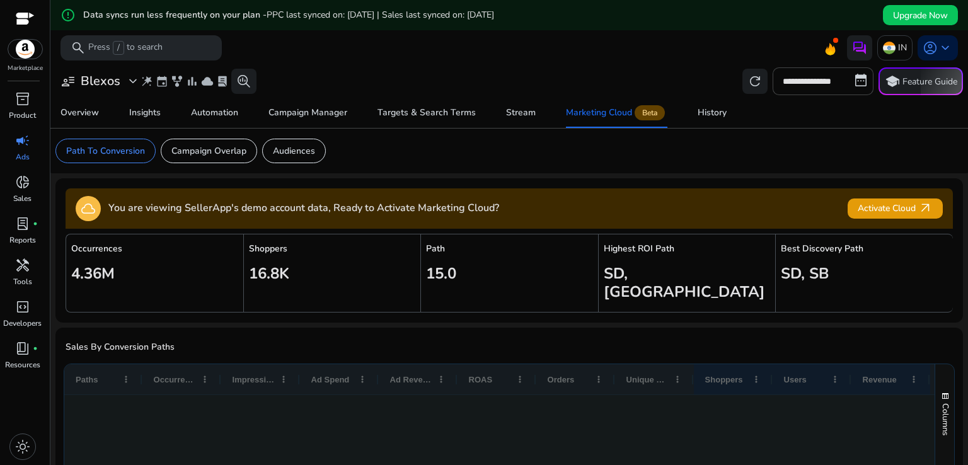
click at [630, 45] on mat-toolbar "search Press / to search IN account_circle keyboard_arrow_down" at bounding box center [509, 47] width 918 height 35
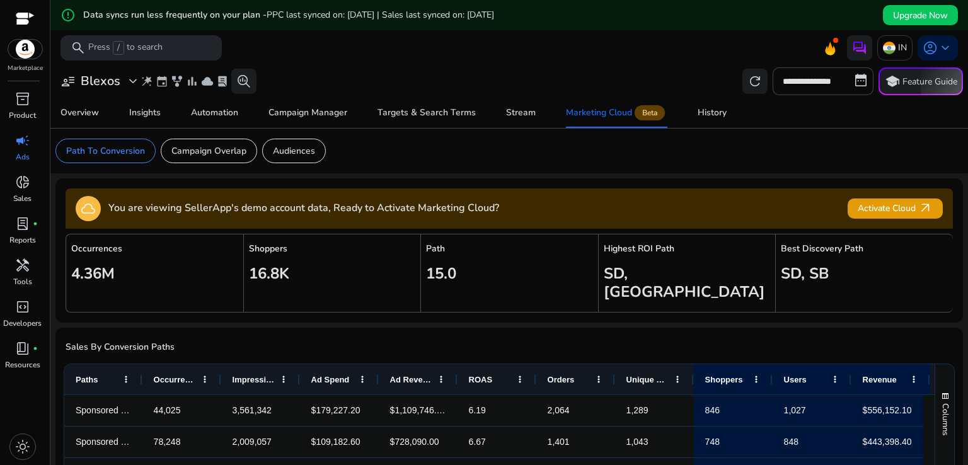
click at [652, 30] on div "error_outline Data syncs run less frequently on your plan - PPC last synced on:…" at bounding box center [509, 33] width 918 height 67
click at [653, 31] on mat-toolbar "search Press / to search IN account_circle keyboard_arrow_down" at bounding box center [509, 47] width 918 height 35
click at [651, 27] on div "error_outline Data syncs run less frequently on your plan - PPC last synced on:…" at bounding box center [509, 15] width 918 height 30
click at [654, 37] on div "error_outline Data syncs run less frequently on your plan - PPC last synced on:…" at bounding box center [509, 33] width 918 height 67
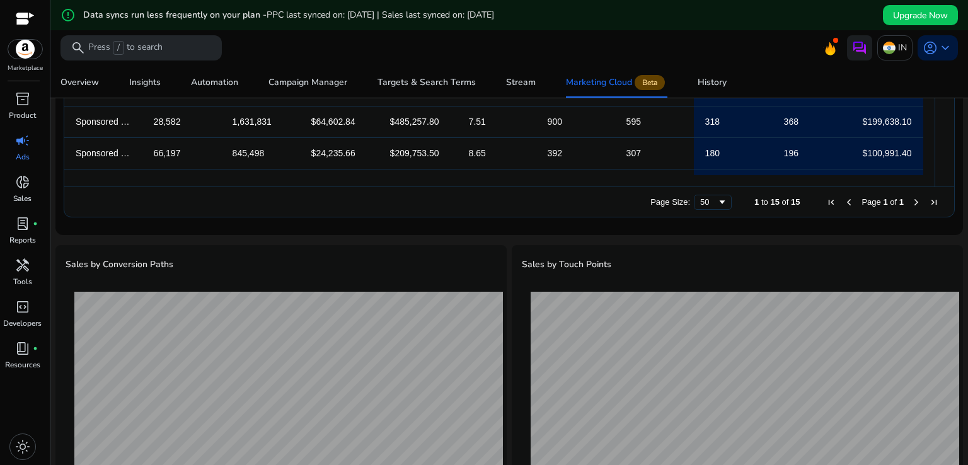
scroll to position [76, 0]
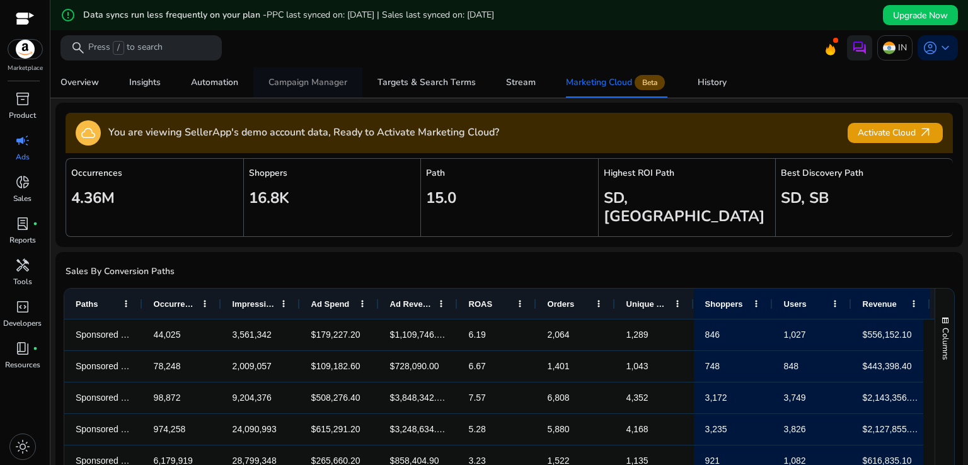
click at [321, 80] on div "Campaign Manager" at bounding box center [308, 82] width 79 height 9
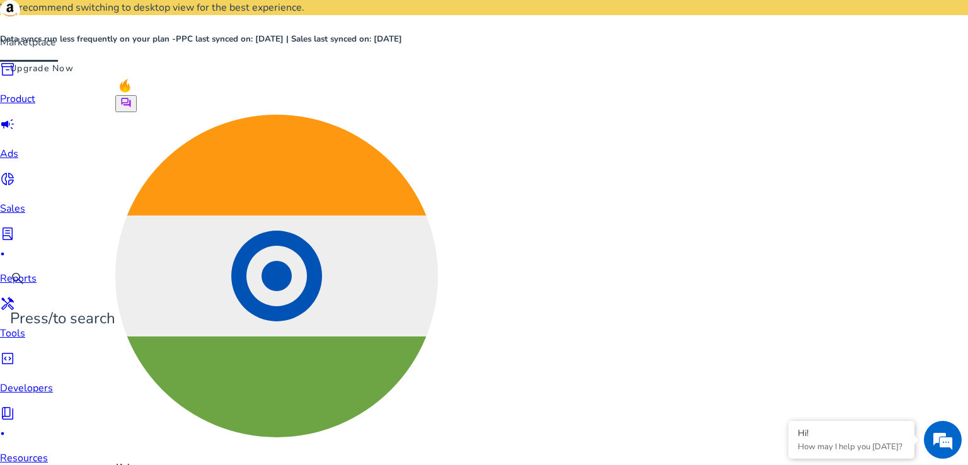
click at [25, 50] on p "Marketplace" at bounding box center [29, 42] width 58 height 15
click at [21, 107] on p "Product" at bounding box center [26, 98] width 53 height 15
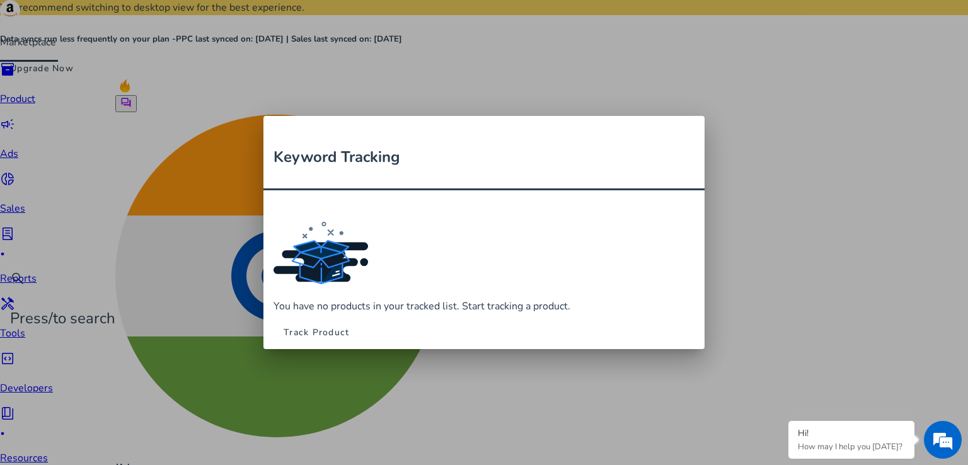
click at [359, 317] on span at bounding box center [317, 332] width 86 height 30
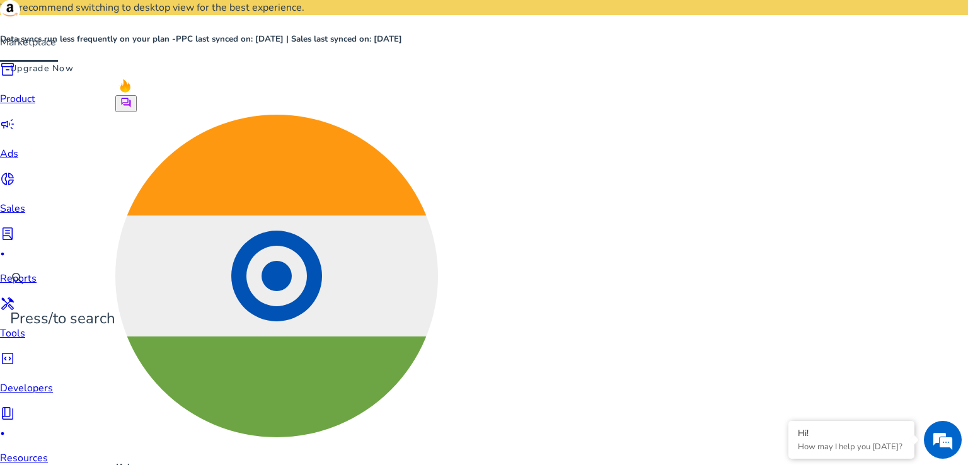
type input "**********"
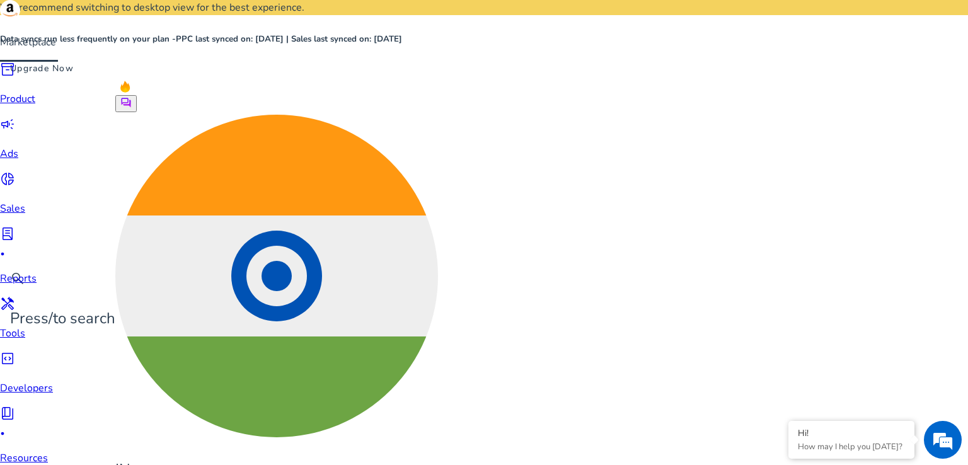
click at [15, 185] on span "donut_small" at bounding box center [7, 178] width 15 height 15
click at [15, 232] on span "lab_profile" at bounding box center [7, 233] width 15 height 15
click at [18, 326] on p "Tools" at bounding box center [26, 333] width 53 height 15
click at [32, 381] on p "Developers" at bounding box center [26, 388] width 53 height 15
